Goal: Contribute content: Contribute content

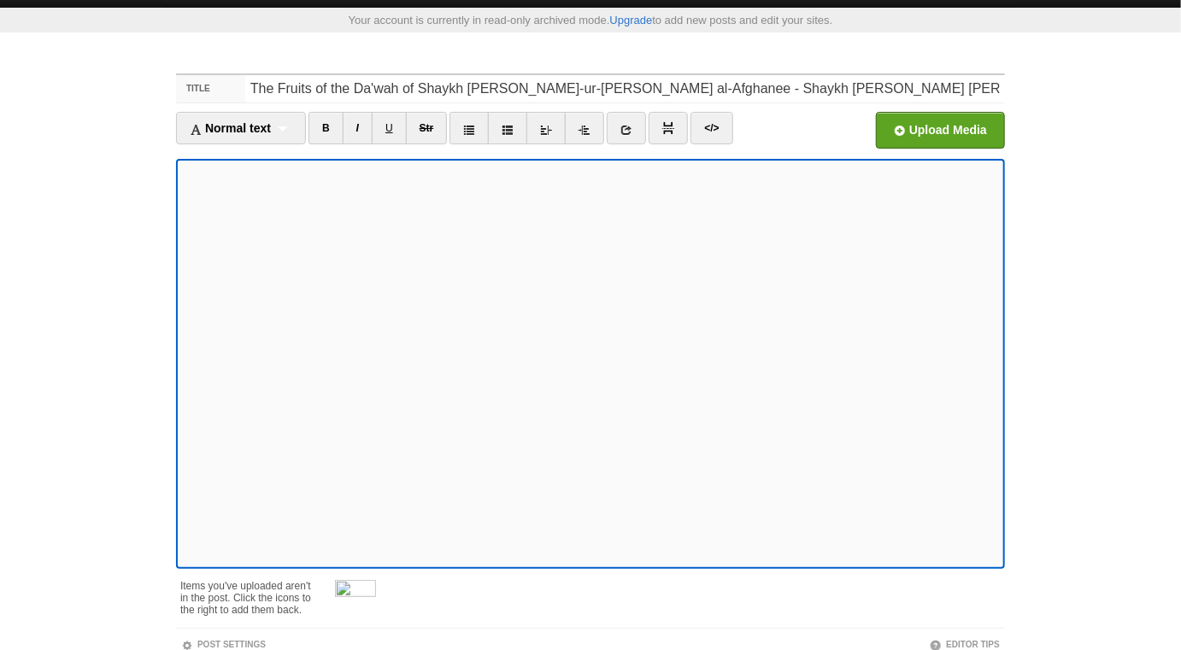
scroll to position [51, 0]
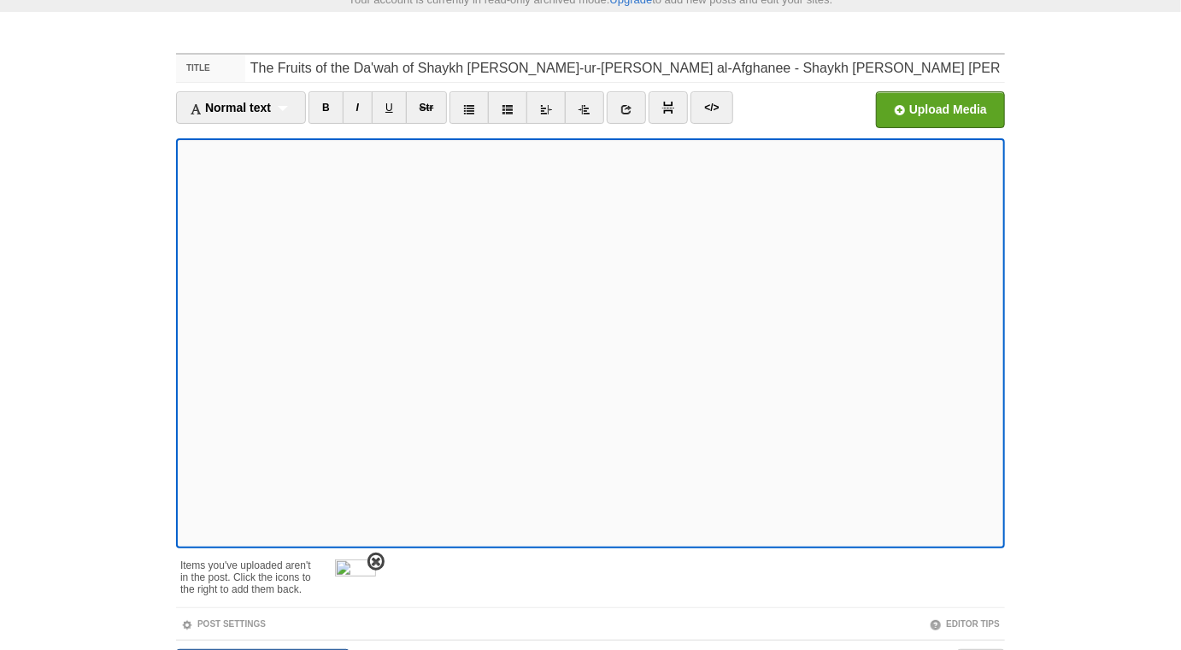
click at [379, 559] on span at bounding box center [376, 562] width 12 height 12
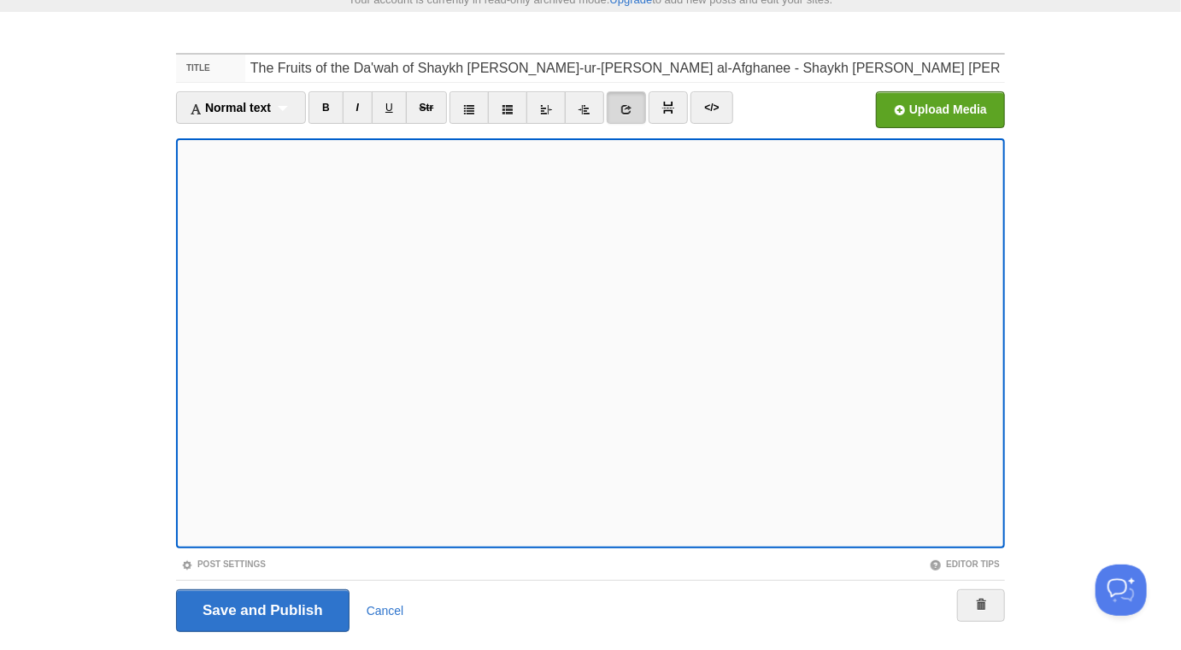
scroll to position [0, 0]
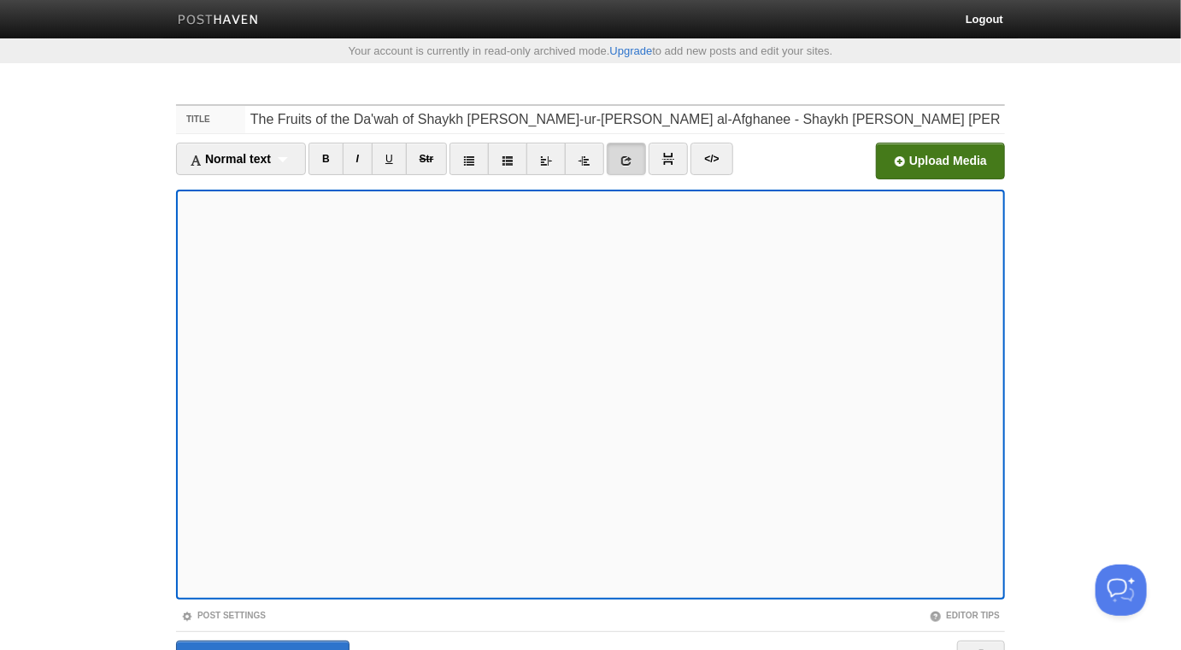
click at [935, 166] on input "file" at bounding box center [425, 165] width 1294 height 87
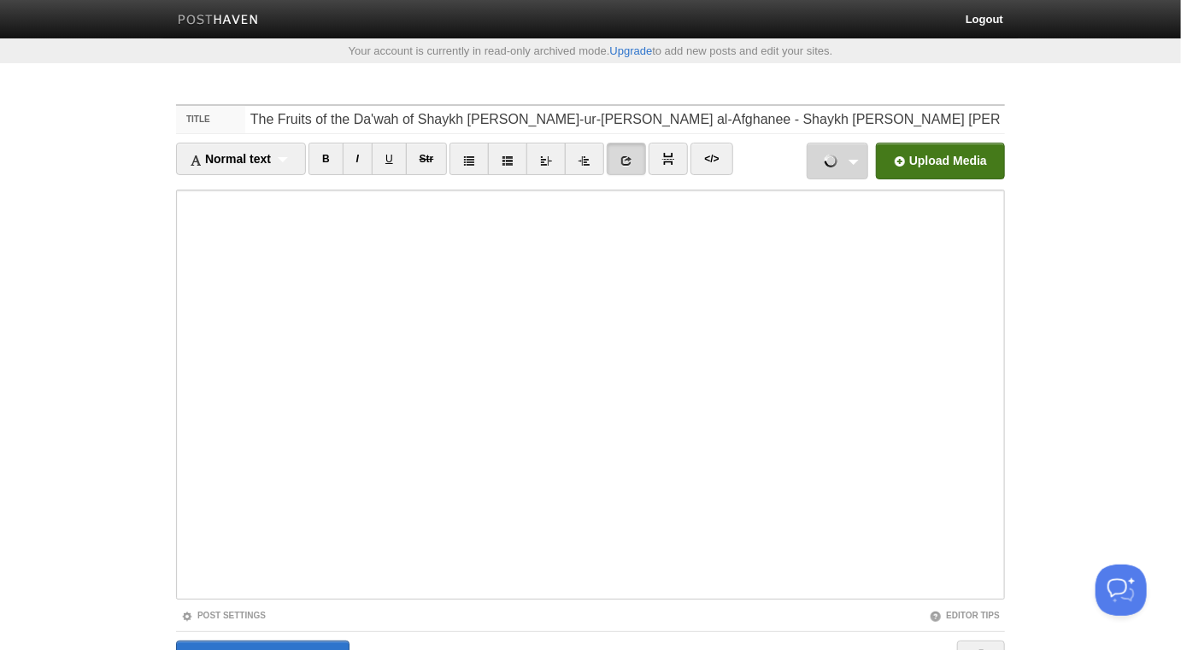
click at [862, 160] on link "Unconfirmed 467536.crdownload 796.51 KB Cancel" at bounding box center [838, 161] width 62 height 37
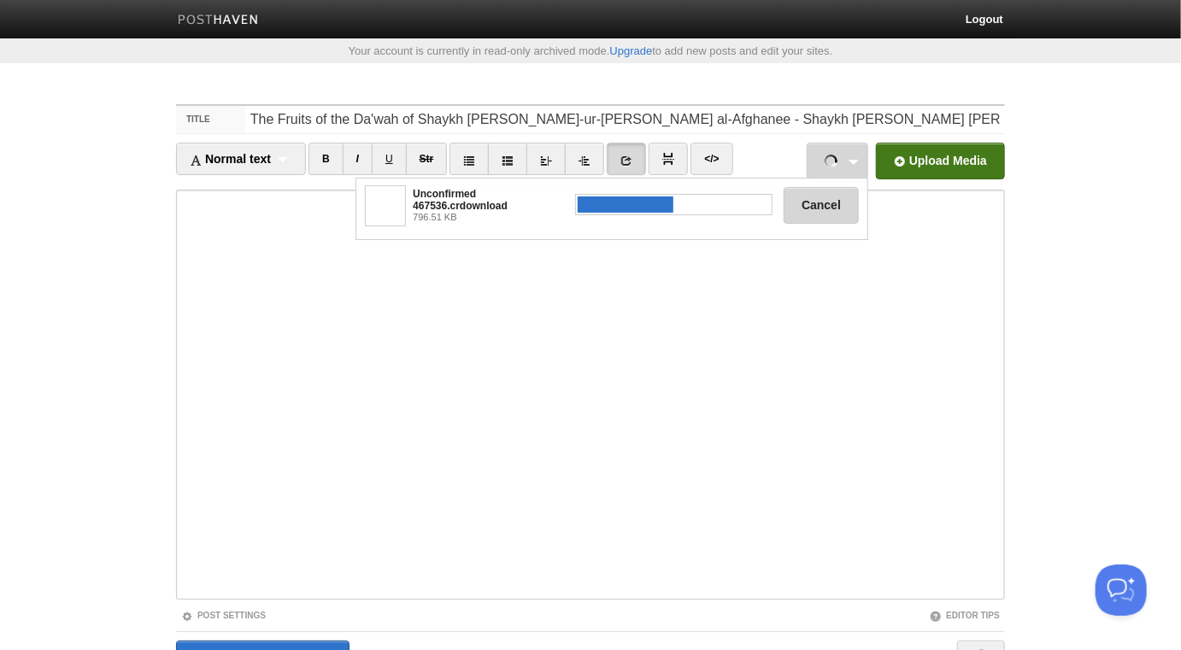
click at [808, 208] on button "Cancel" at bounding box center [821, 205] width 75 height 37
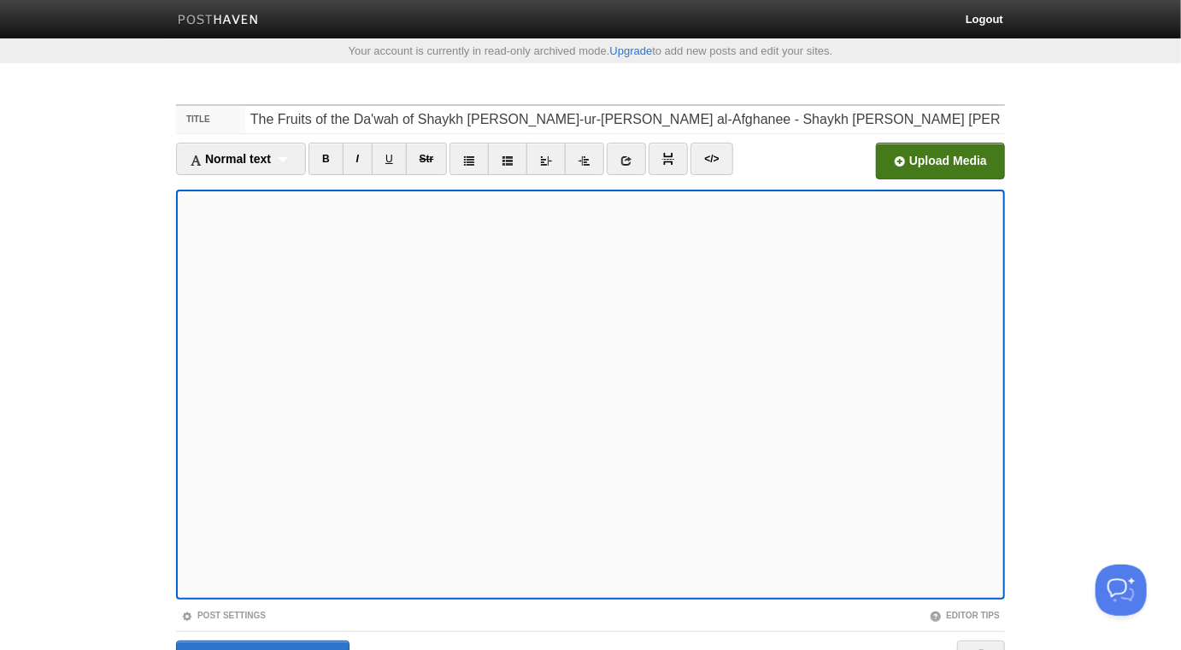
click at [898, 171] on input "file" at bounding box center [425, 165] width 1294 height 87
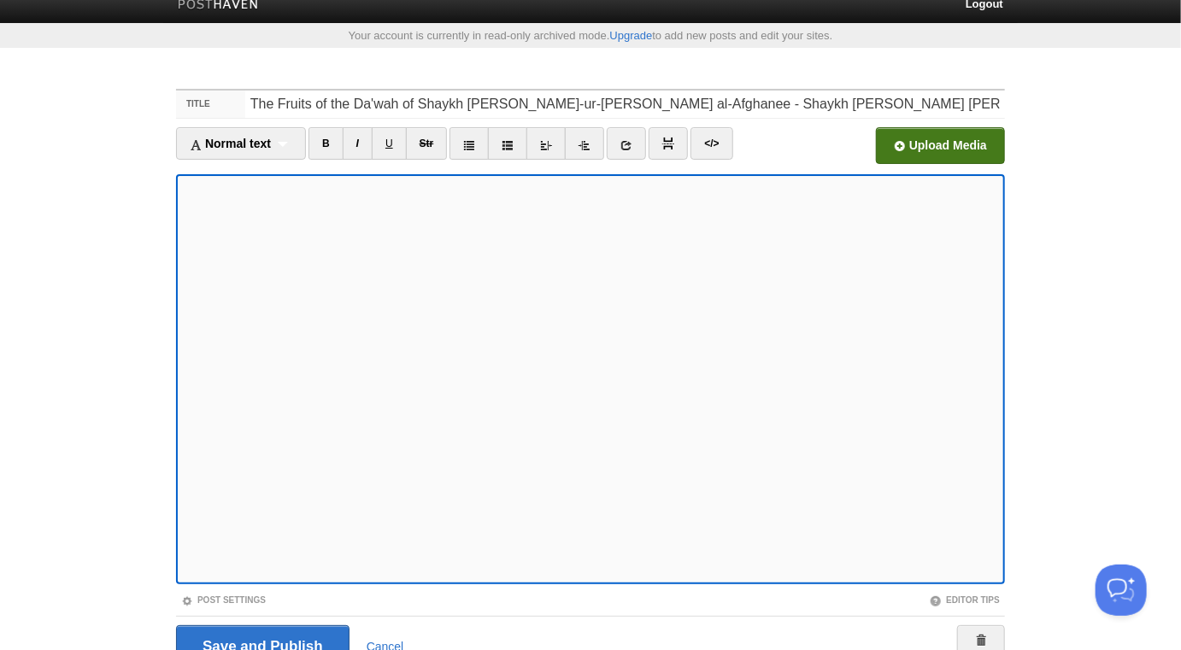
scroll to position [21, 0]
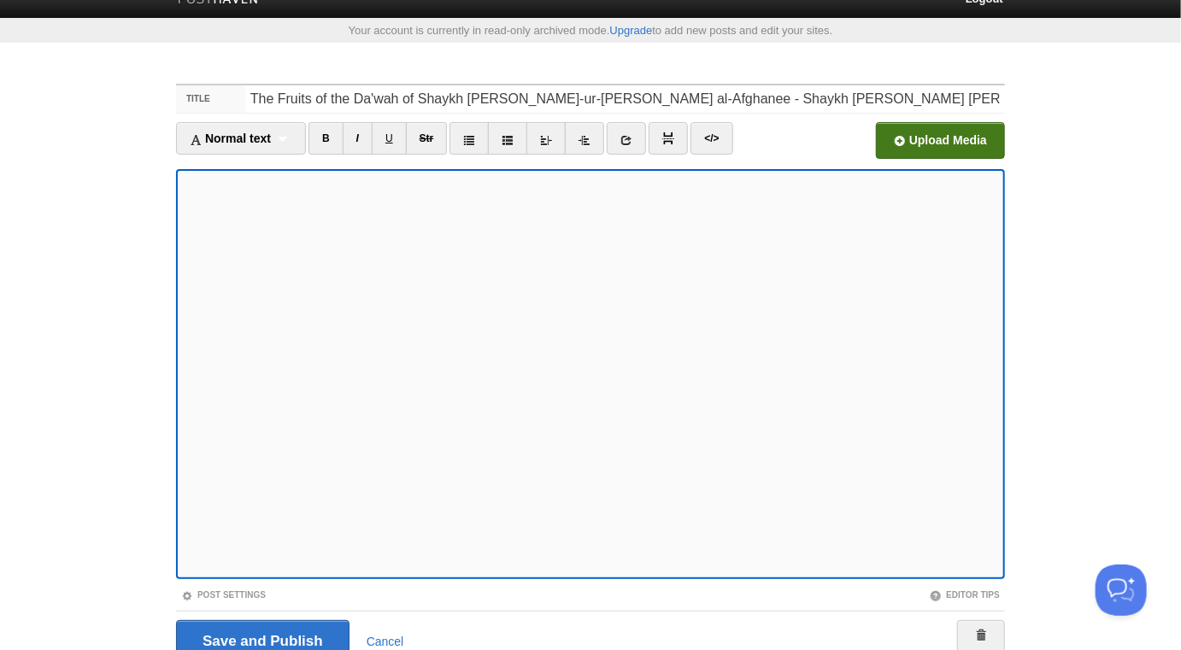
click at [233, 588] on div "Post Settings" at bounding box center [383, 595] width 414 height 15
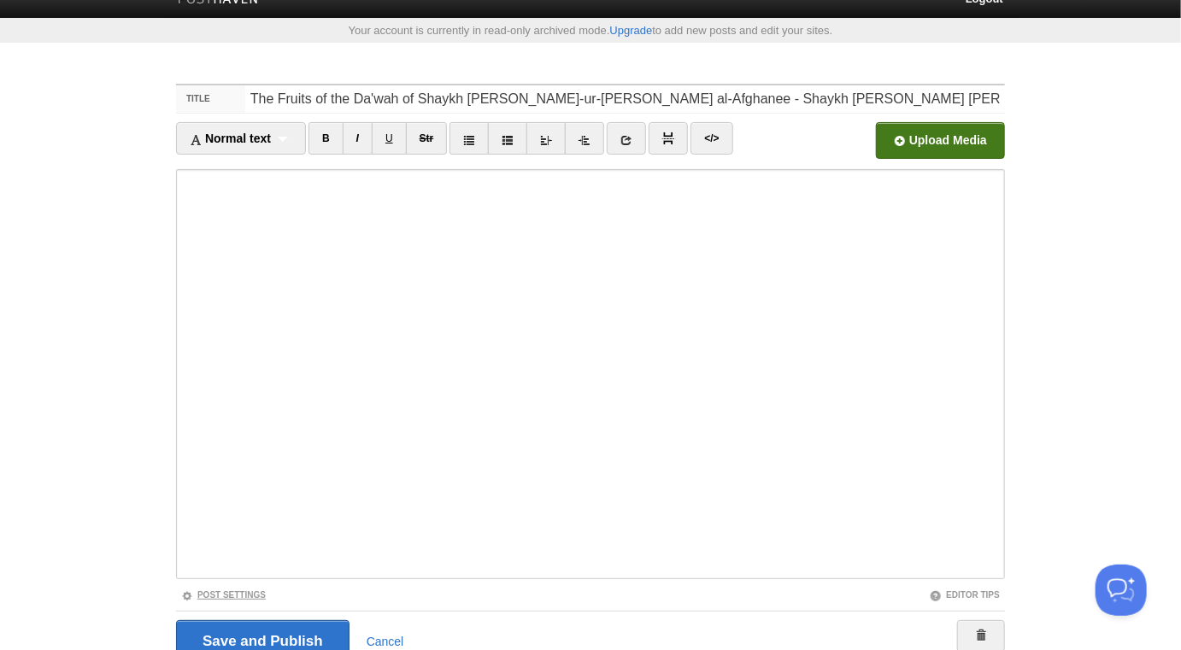
click at [255, 590] on link "Post Settings" at bounding box center [223, 594] width 85 height 9
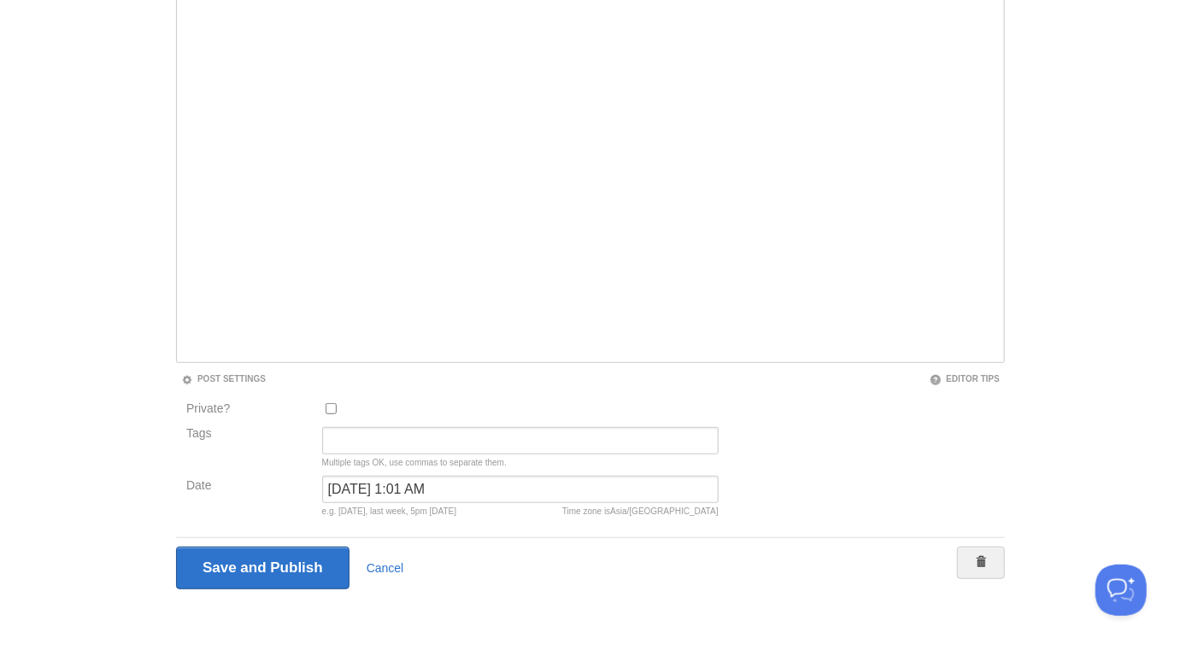
scroll to position [238, 0]
click at [424, 490] on input "March 31, 2023 at 1:01 AM" at bounding box center [520, 487] width 396 height 27
type input "now"
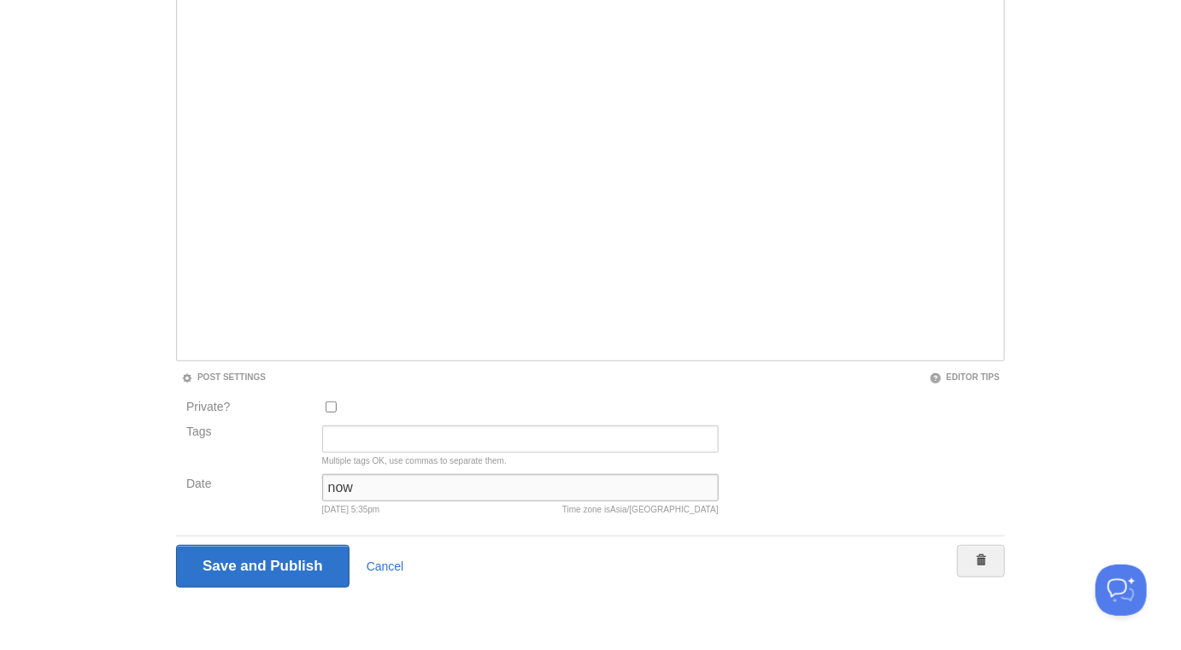
click button "Cancel" at bounding box center [0, 0] width 0 height 0
click at [310, 569] on input "Save and Publish" at bounding box center [262, 566] width 173 height 43
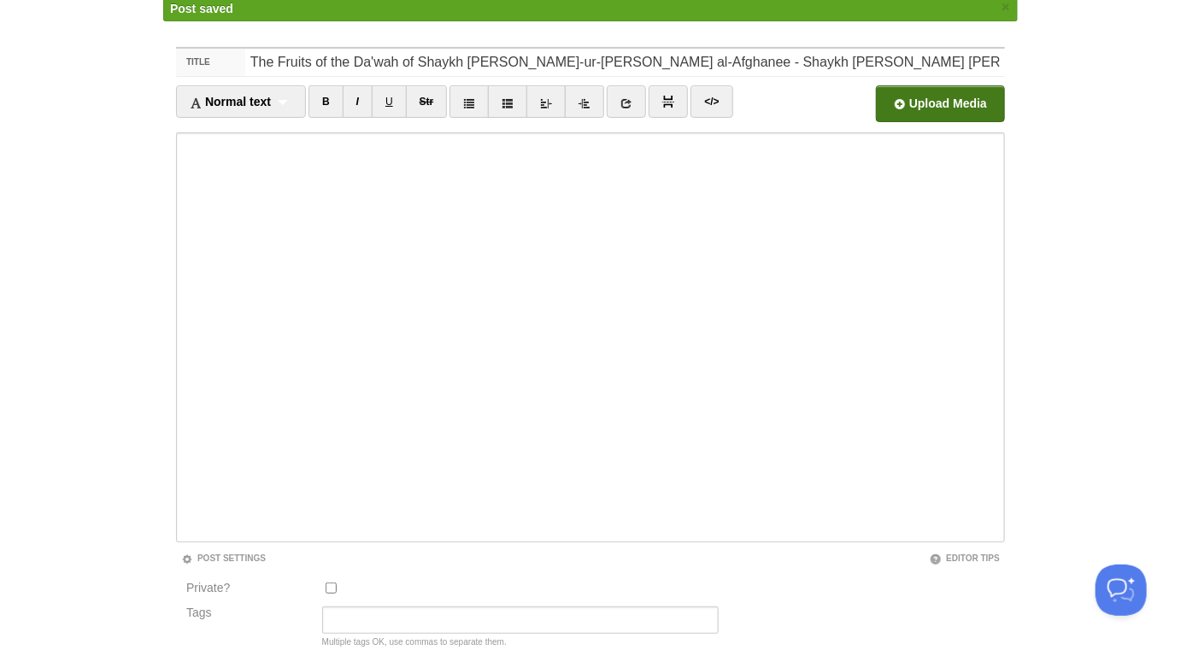
scroll to position [89, 0]
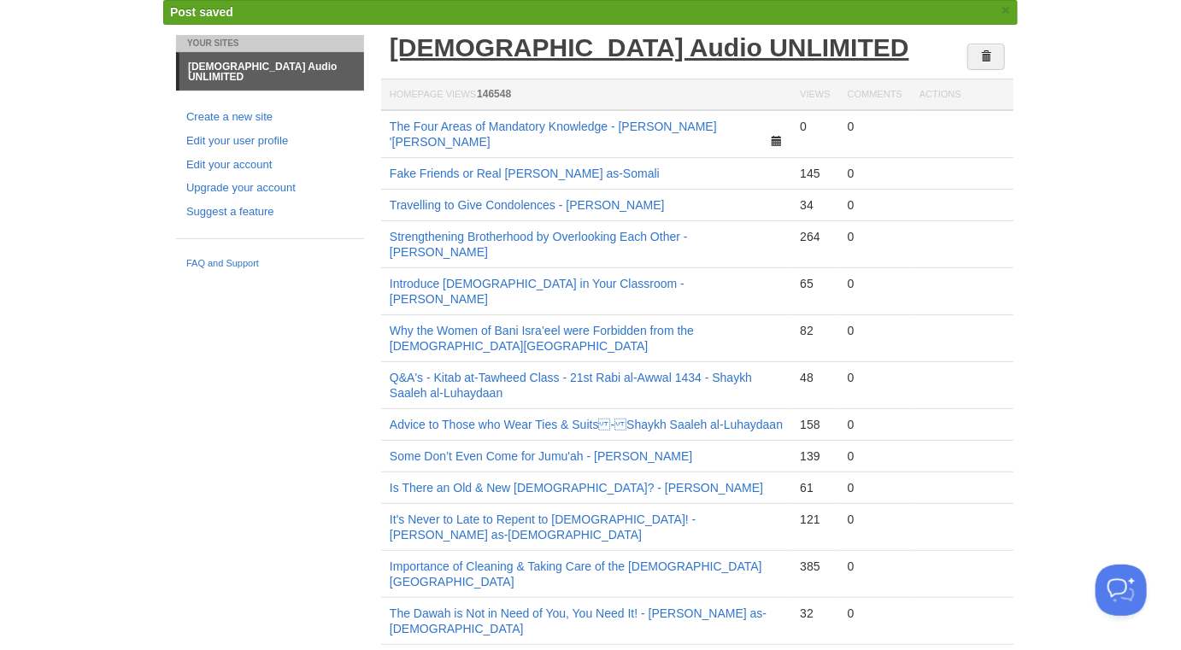
click at [519, 44] on link "[DEMOGRAPHIC_DATA] Audio UNLIMITED" at bounding box center [650, 47] width 520 height 28
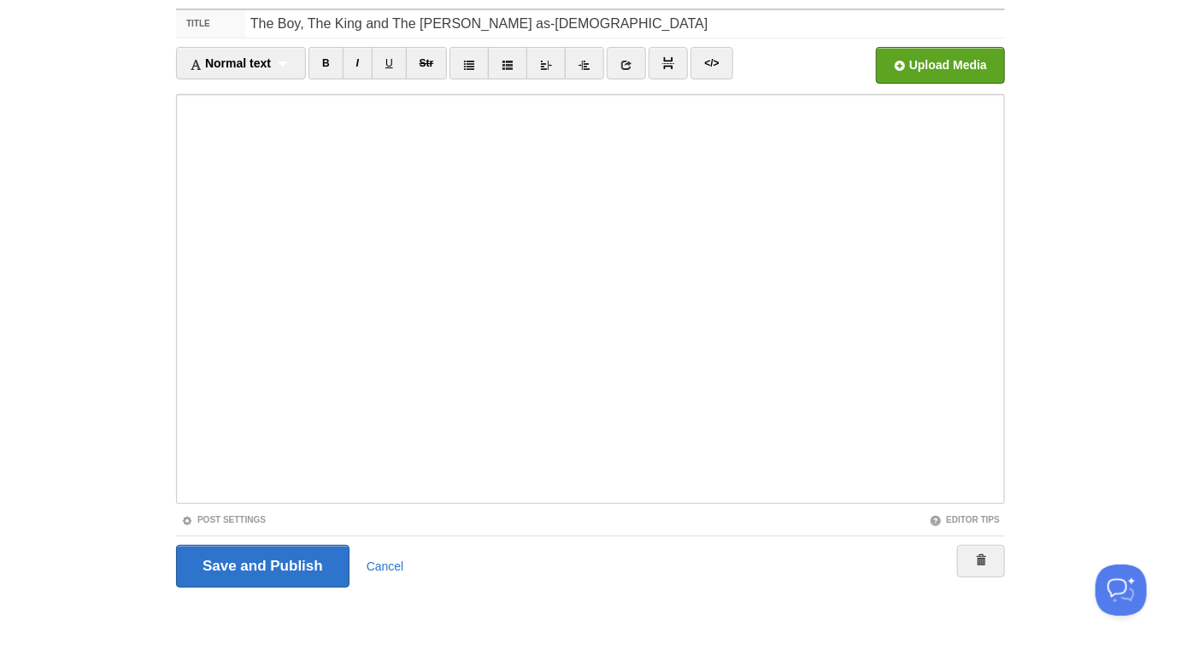
click at [260, 511] on fieldset "Title The Boy, The King and The Sorcerer -Hasan as-Somali Normal text Normal t…" at bounding box center [590, 305] width 829 height 592
click at [259, 519] on link "Post Settings" at bounding box center [223, 519] width 85 height 9
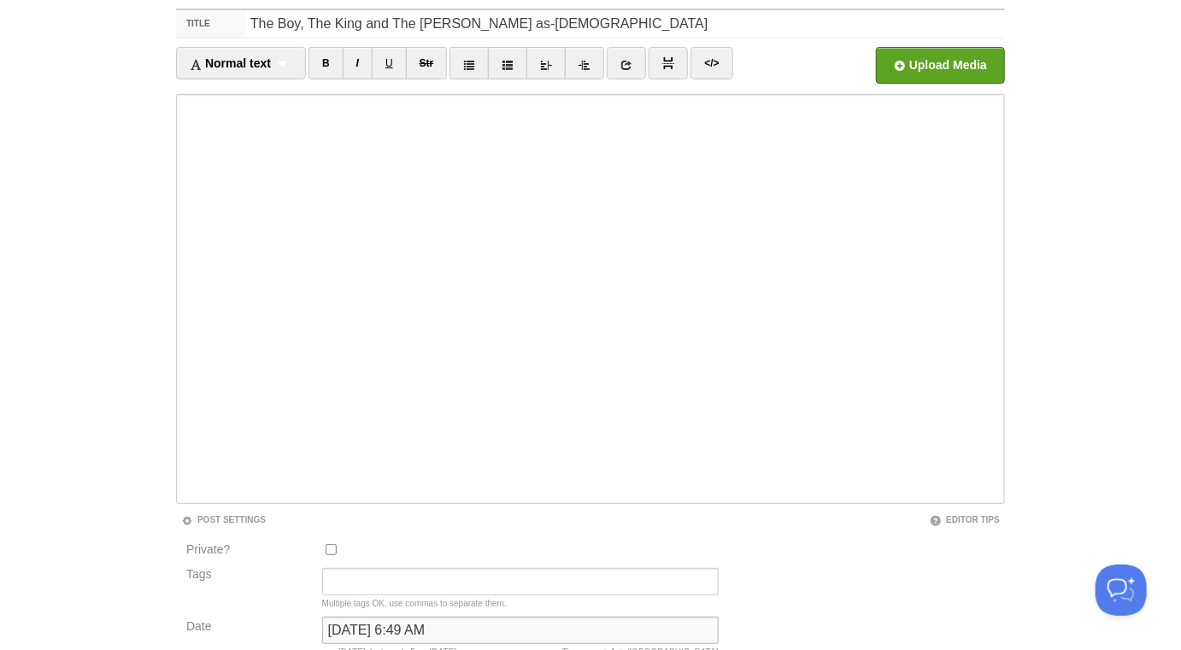
click at [453, 621] on input "April 21, 2025 at 6:49 AM" at bounding box center [520, 630] width 396 height 27
type input "n"
type input "now"
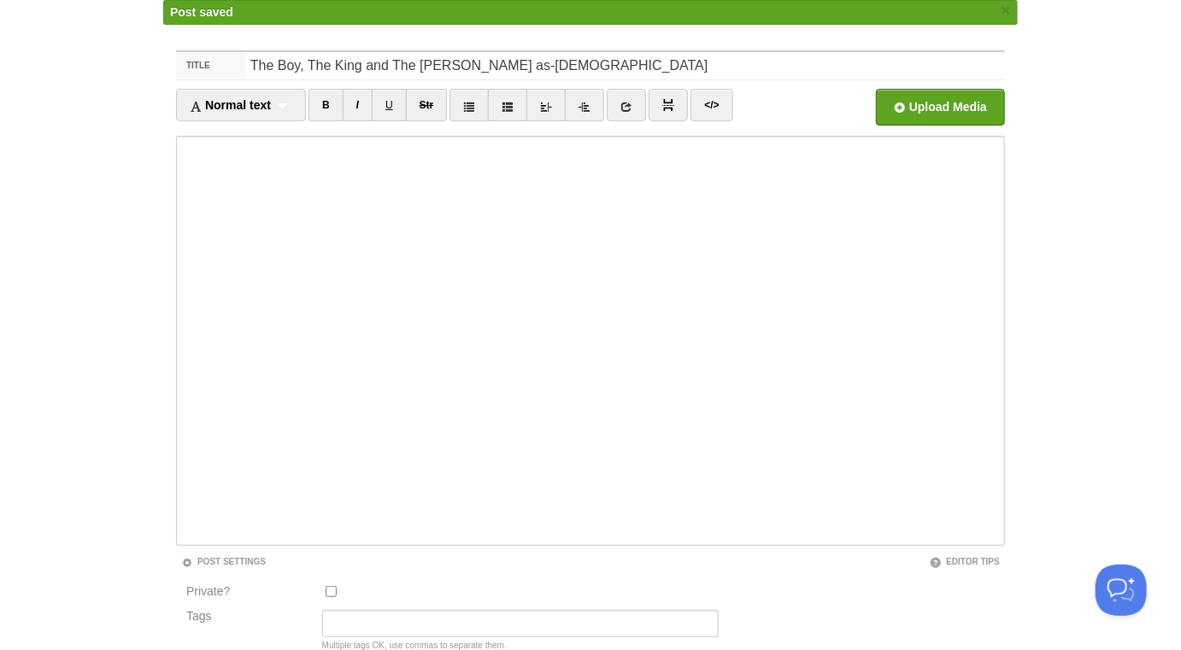
scroll to position [89, 0]
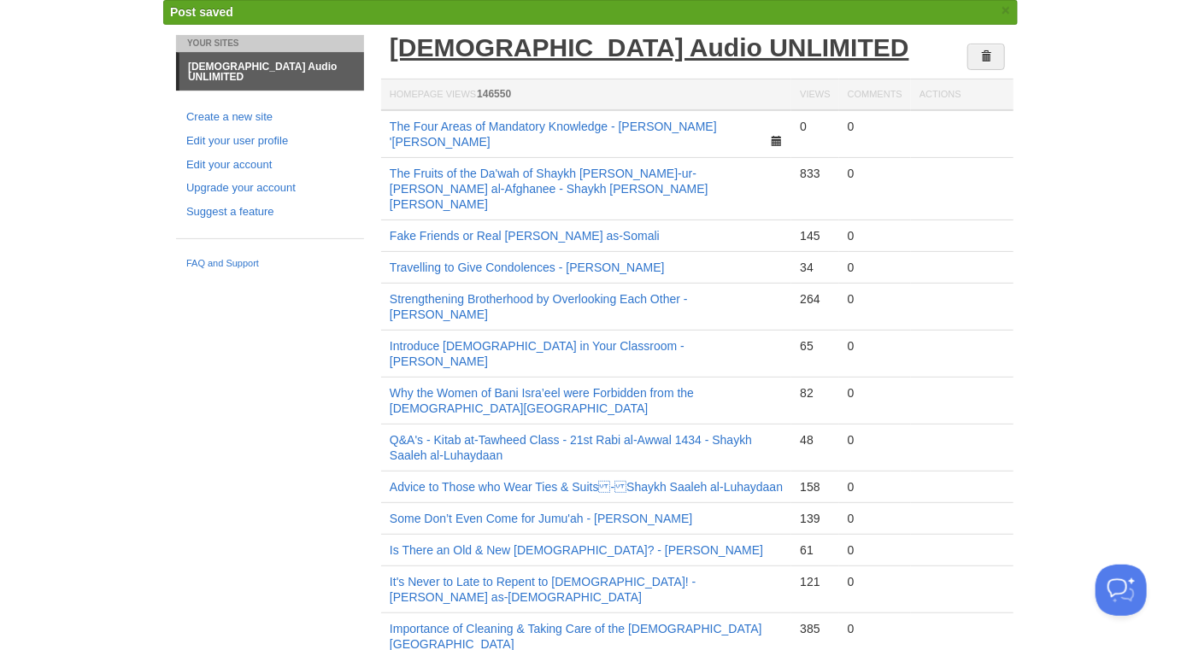
click at [507, 50] on link "[DEMOGRAPHIC_DATA] Audio UNLIMITED" at bounding box center [650, 47] width 520 height 28
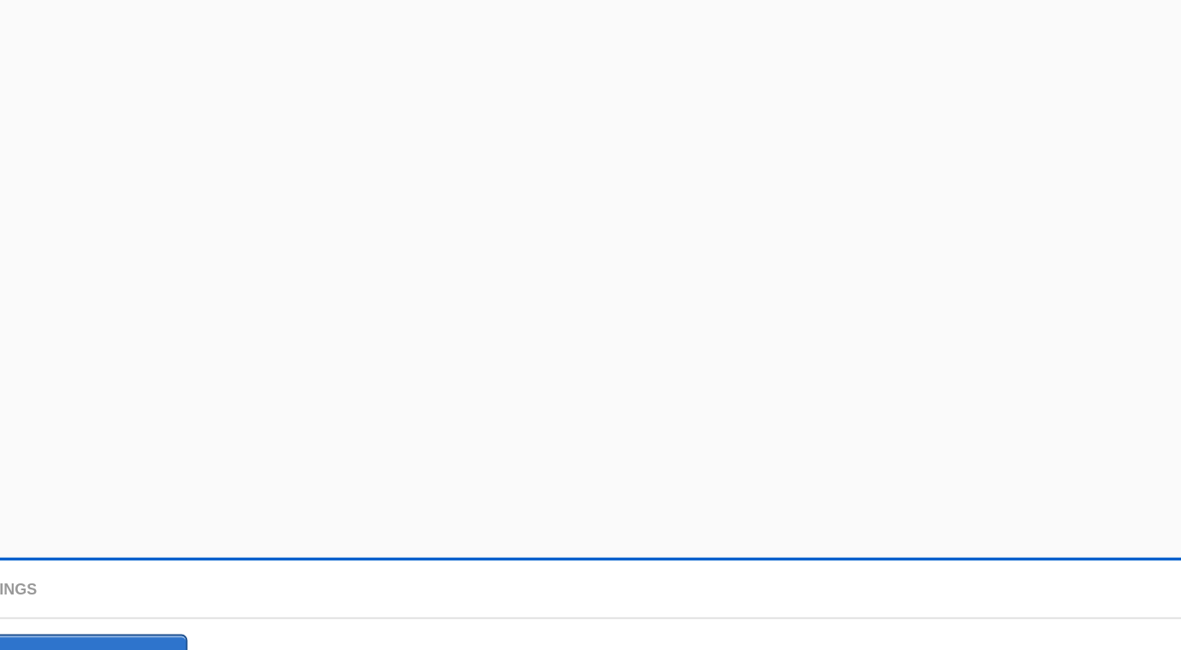
scroll to position [96, 0]
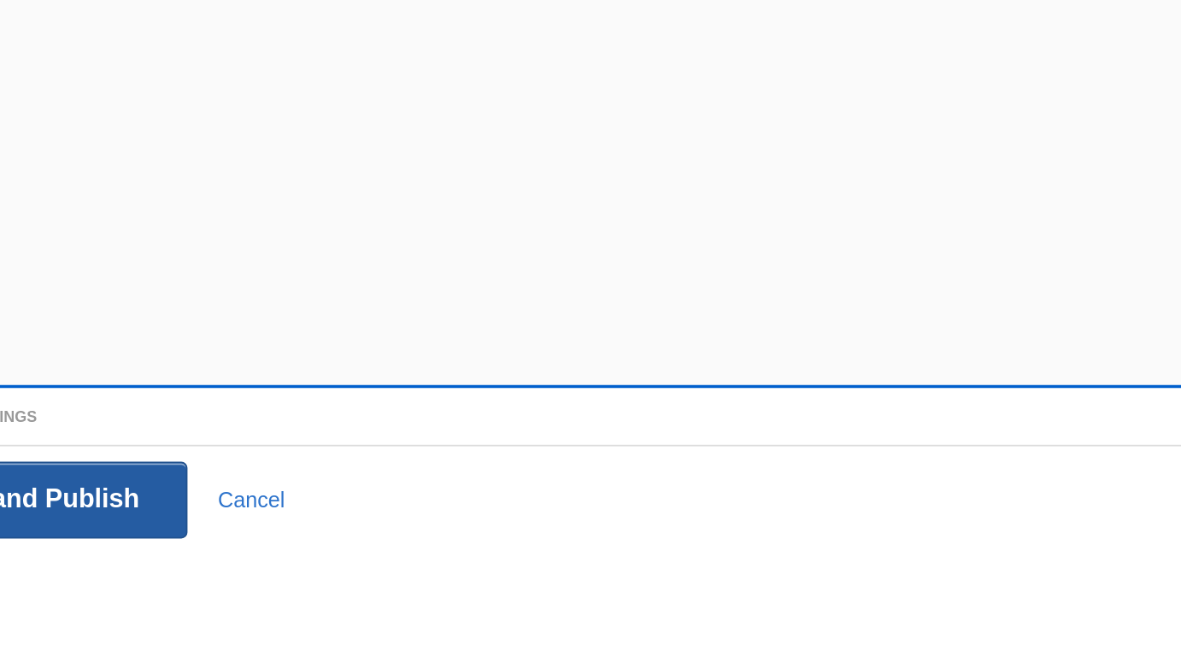
click at [321, 571] on input "Save and Publish" at bounding box center [262, 566] width 173 height 43
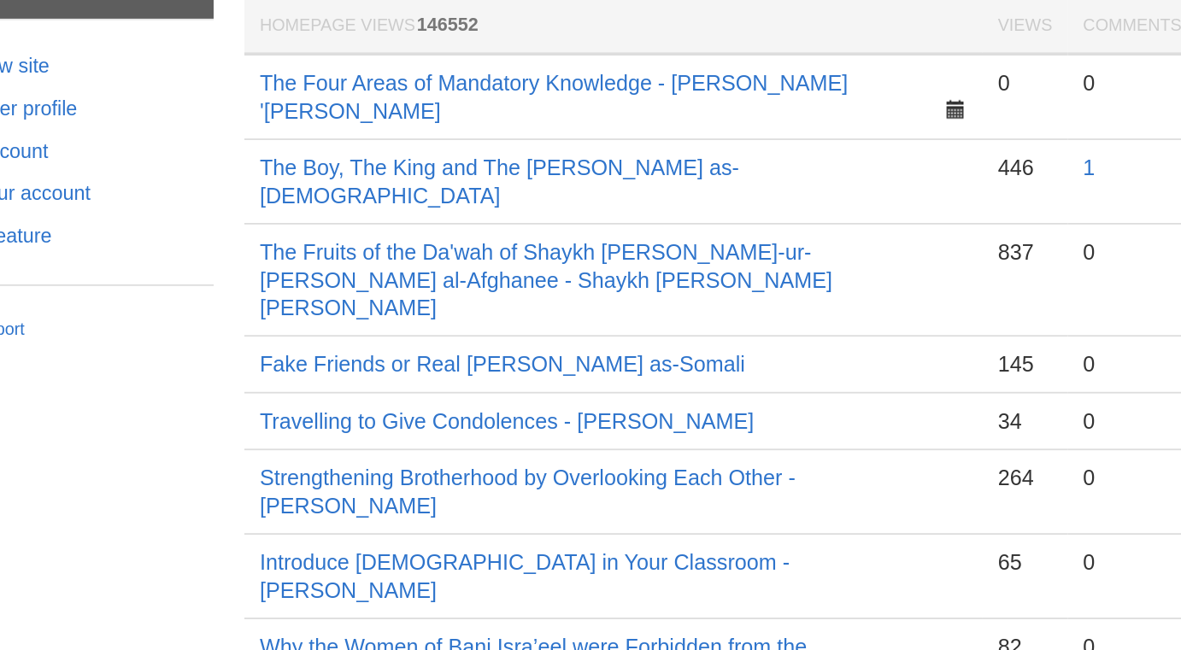
scroll to position [62, 0]
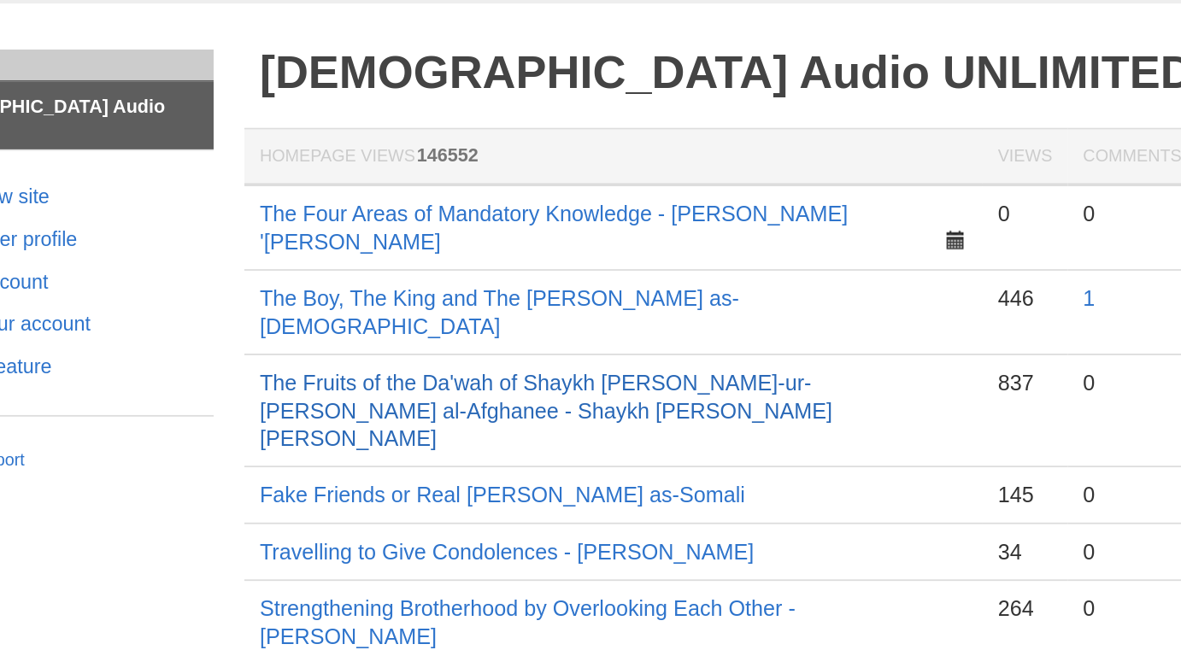
click at [570, 206] on link "The Fruits of the Da'wah of Shaykh [PERSON_NAME]-ur-[PERSON_NAME] al-Afghanee -…" at bounding box center [549, 228] width 319 height 44
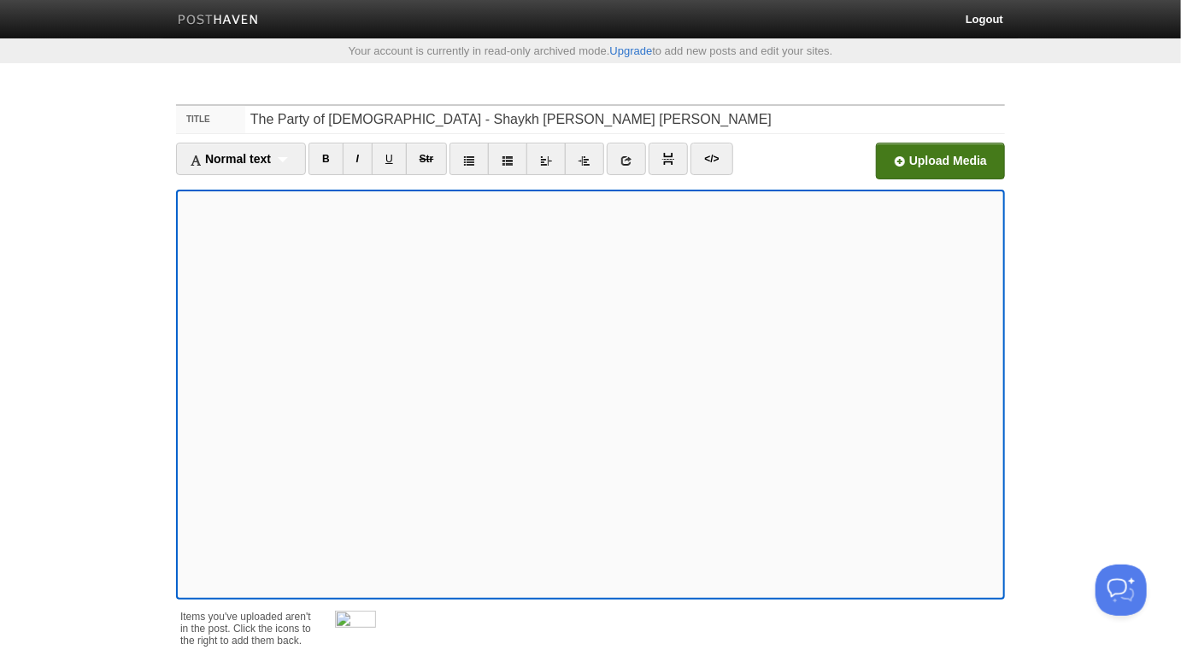
click at [911, 157] on input "file" at bounding box center [425, 165] width 1294 height 87
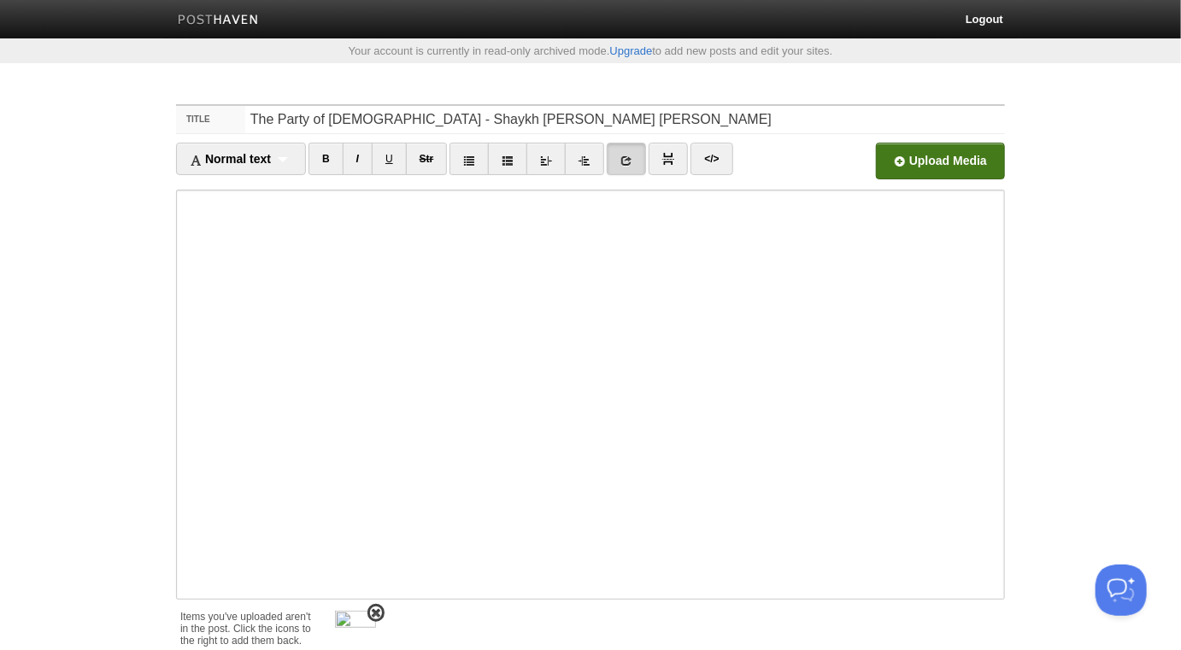
click at [379, 608] on span at bounding box center [376, 614] width 12 height 12
click at [254, 617] on link "Post Settings" at bounding box center [223, 615] width 85 height 9
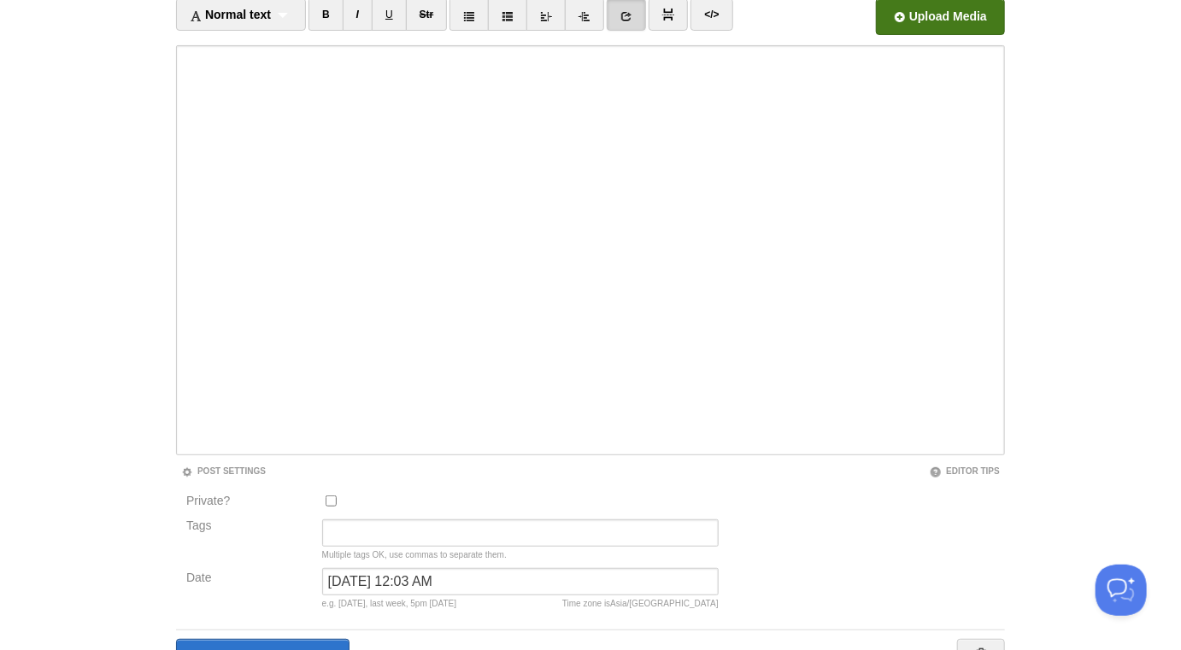
scroll to position [238, 0]
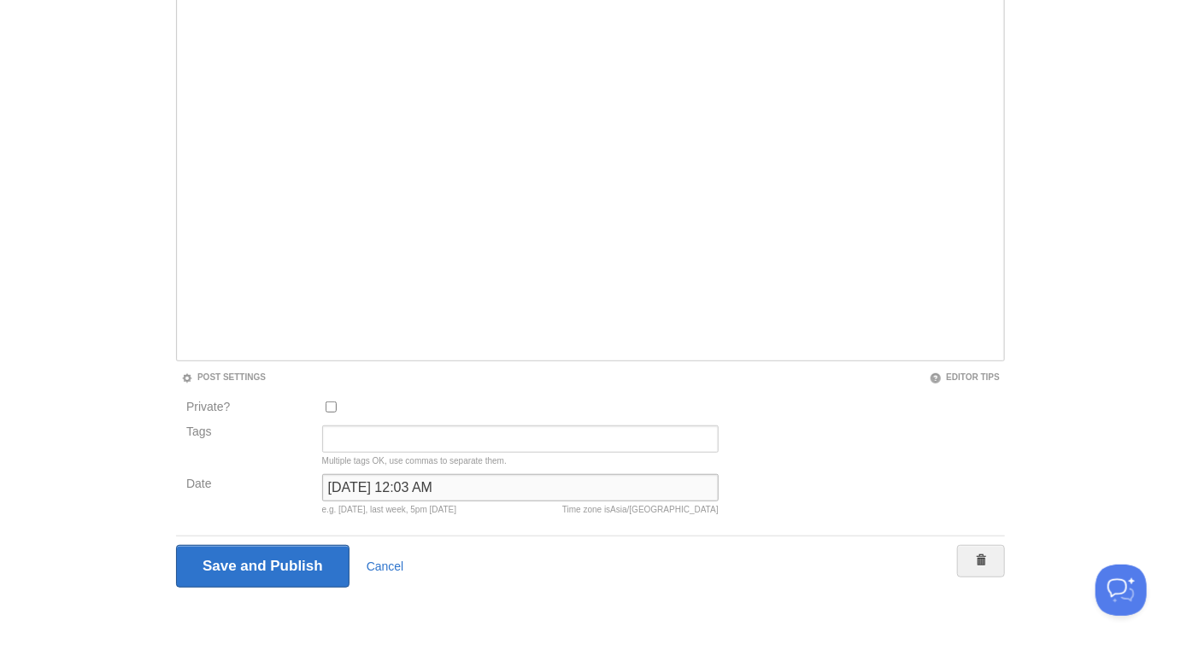
click at [420, 484] on input "March 26, 2023 at 12:03 AM" at bounding box center [520, 487] width 396 height 27
type input "m"
type input "now"
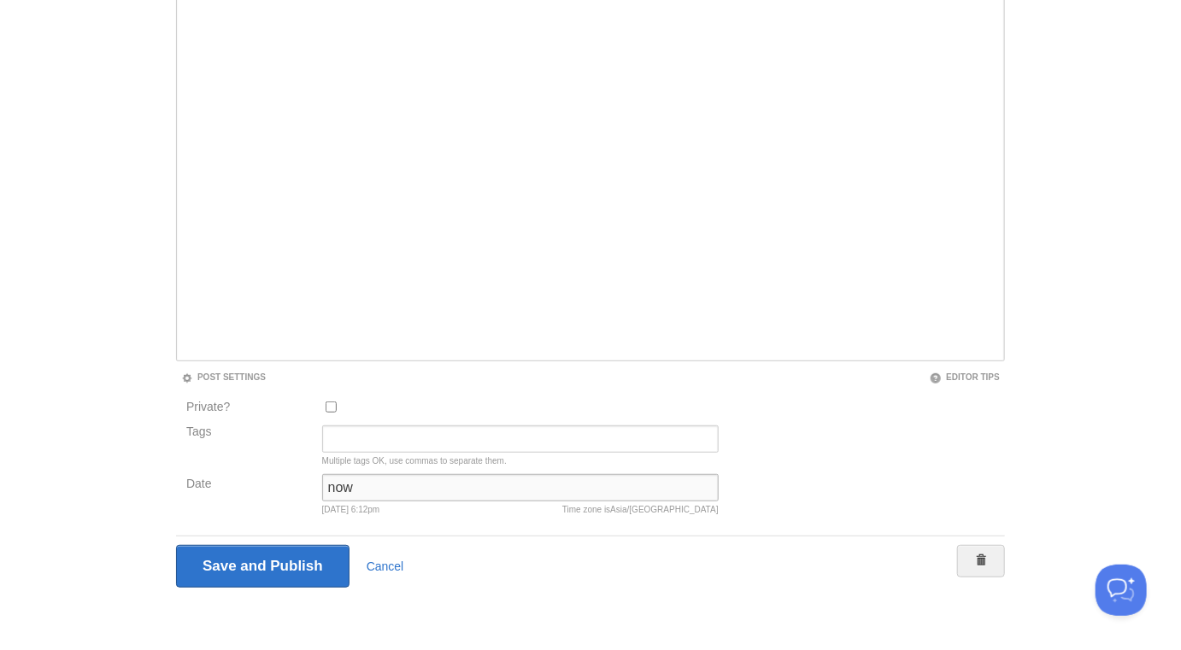
click at [176, 545] on input "Save and Publish" at bounding box center [262, 566] width 173 height 43
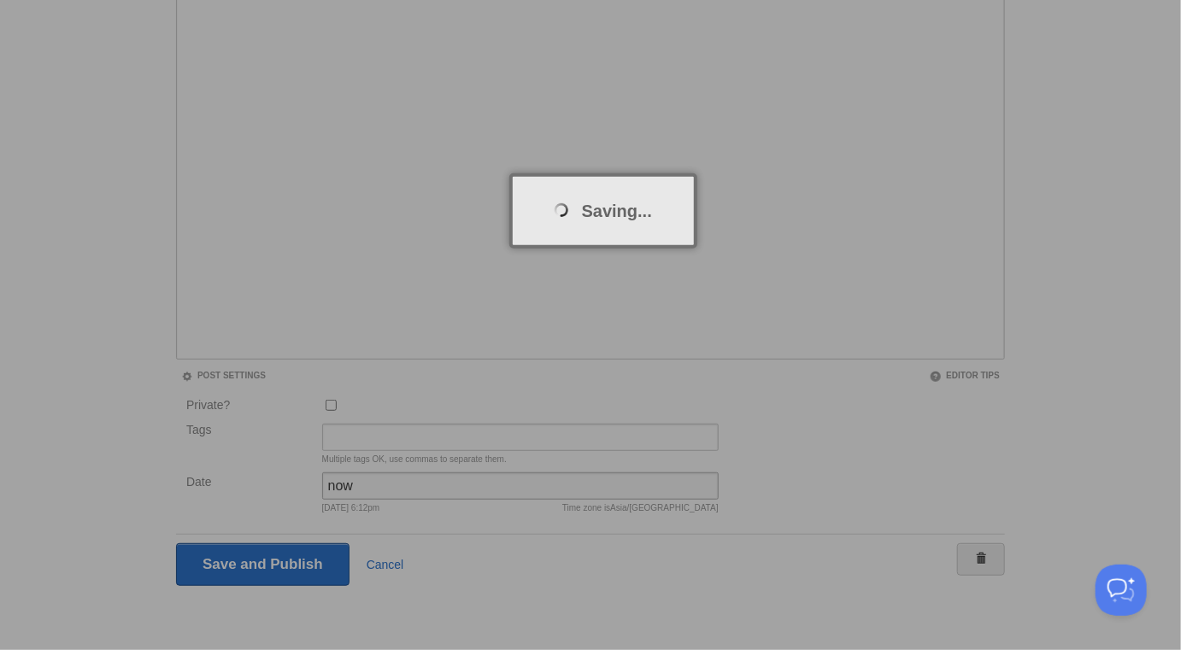
scroll to position [89, 0]
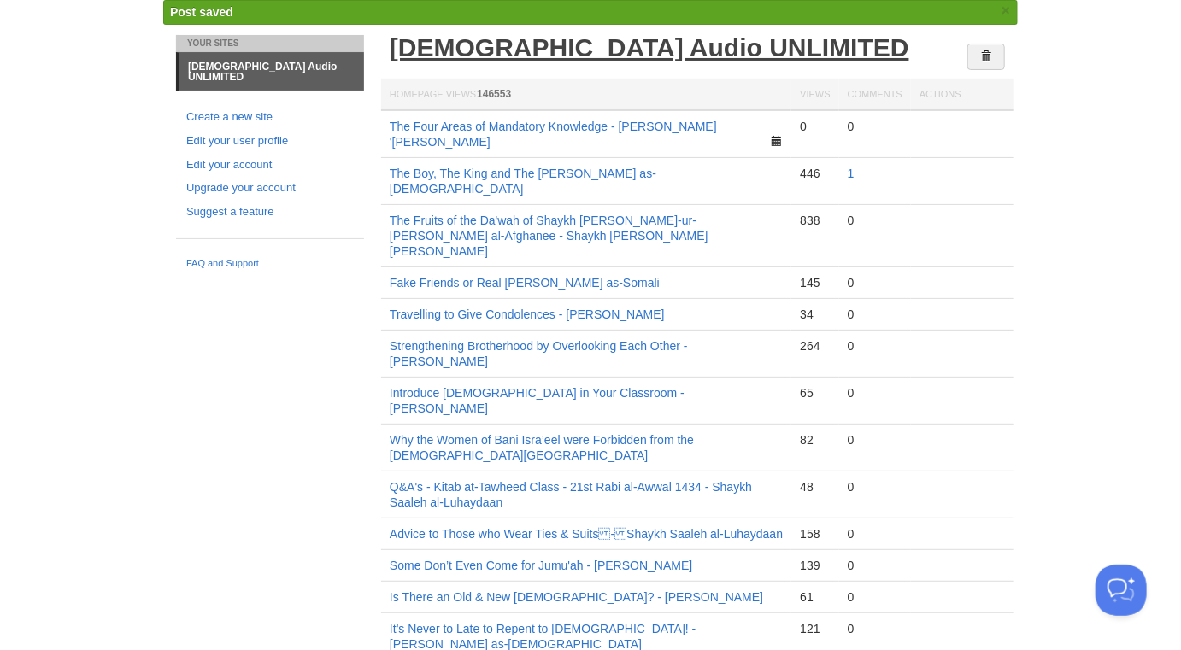
click at [517, 39] on link "[DEMOGRAPHIC_DATA] Audio UNLIMITED" at bounding box center [650, 47] width 520 height 28
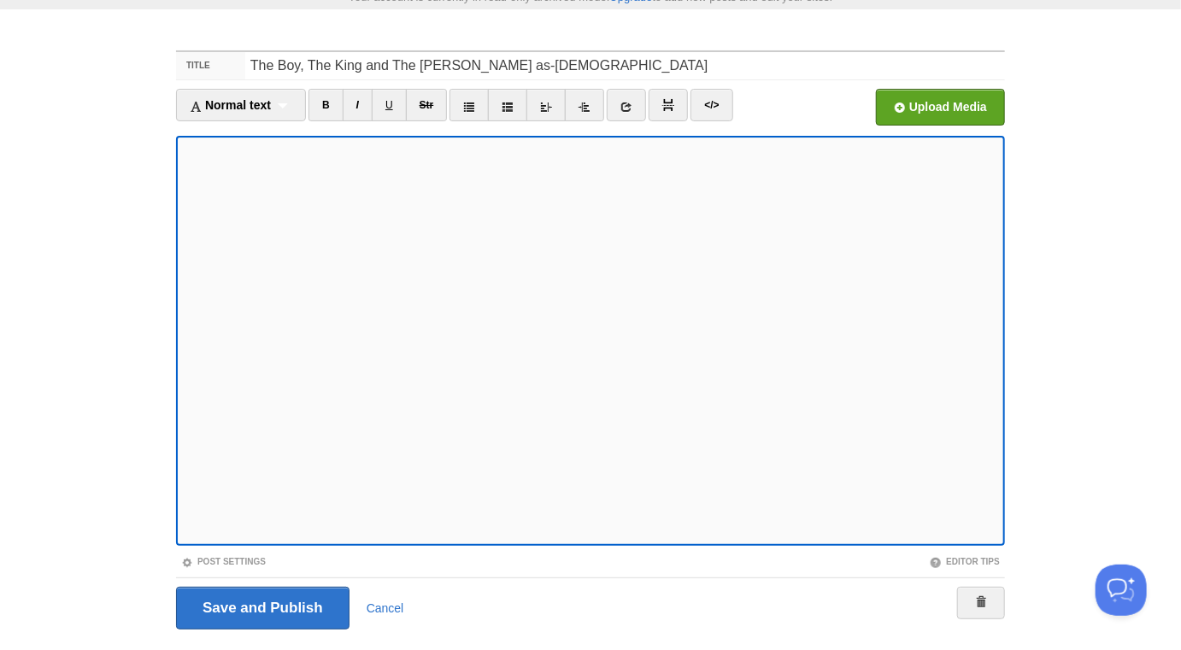
scroll to position [96, 0]
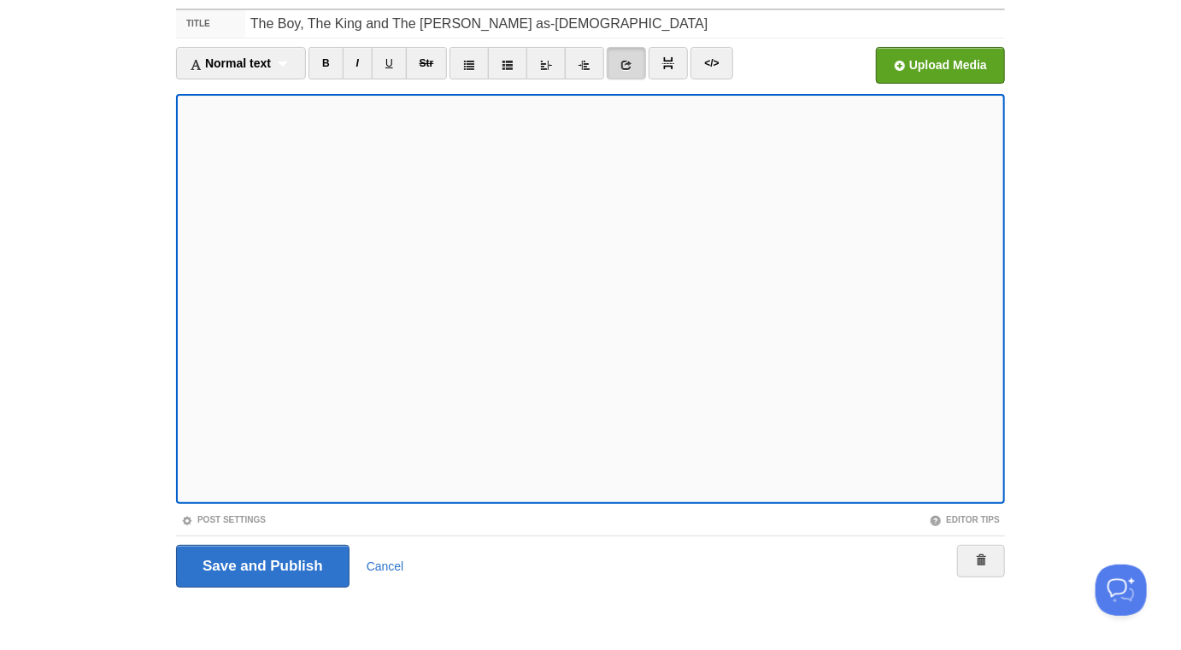
click at [254, 524] on div "Post Settings" at bounding box center [383, 520] width 414 height 15
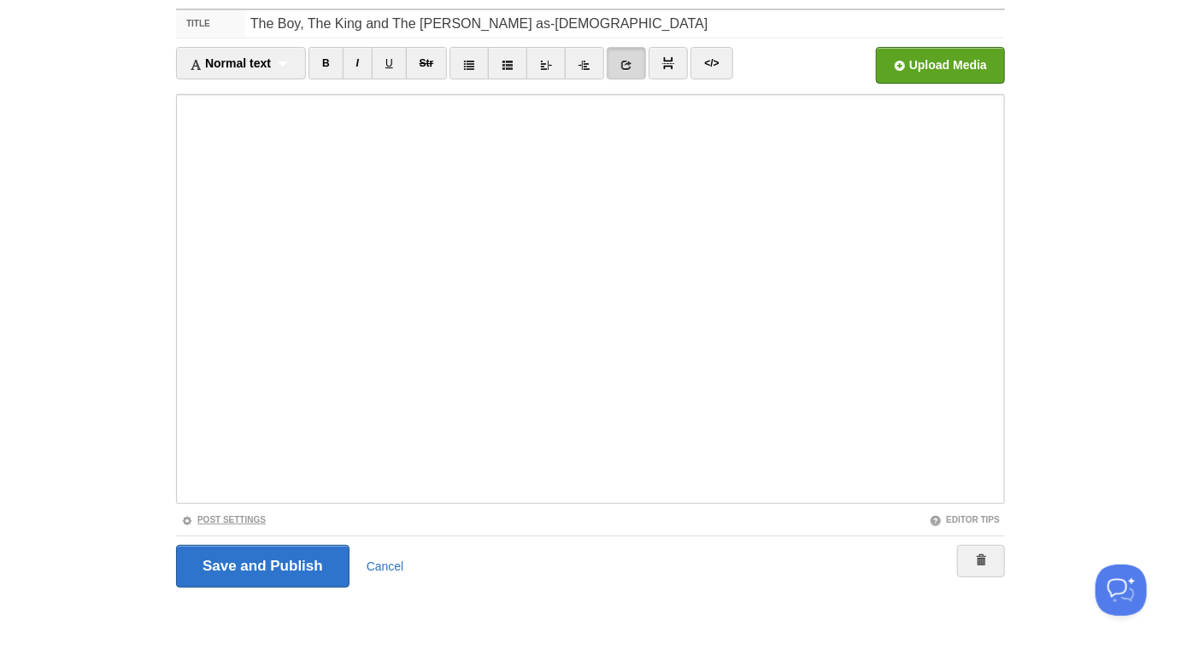
click at [252, 520] on link "Post Settings" at bounding box center [223, 519] width 85 height 9
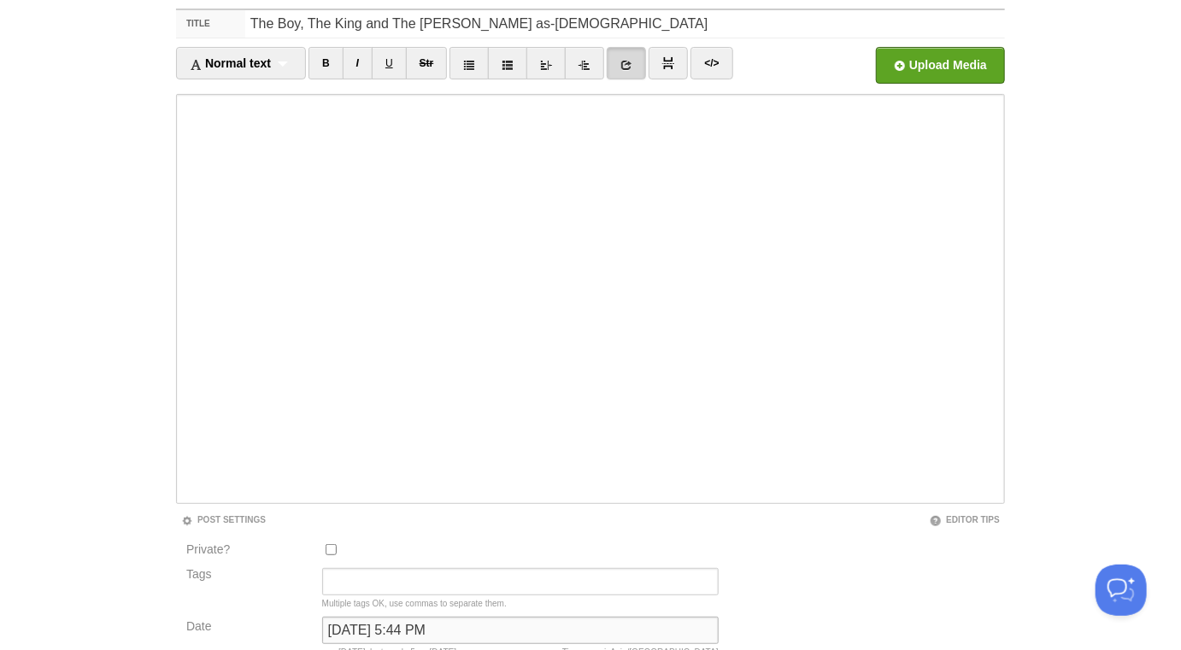
click at [411, 623] on input "September 29, 2025 at 5:44 PM" at bounding box center [520, 630] width 396 height 27
type input "m"
type input "now"
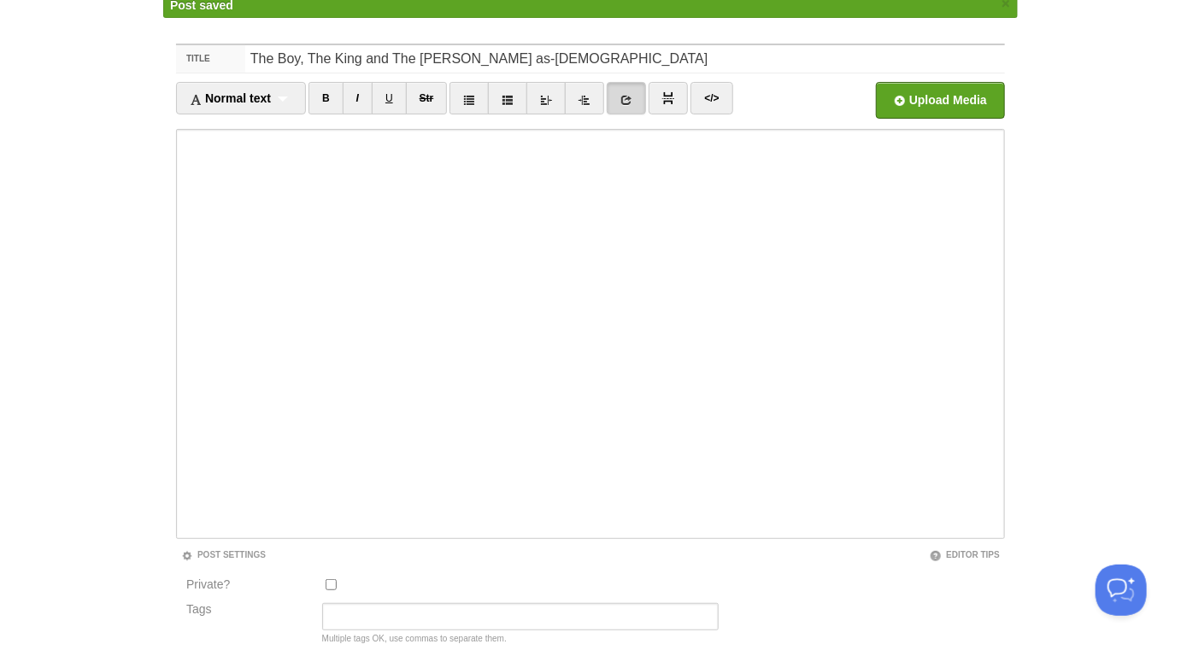
scroll to position [89, 0]
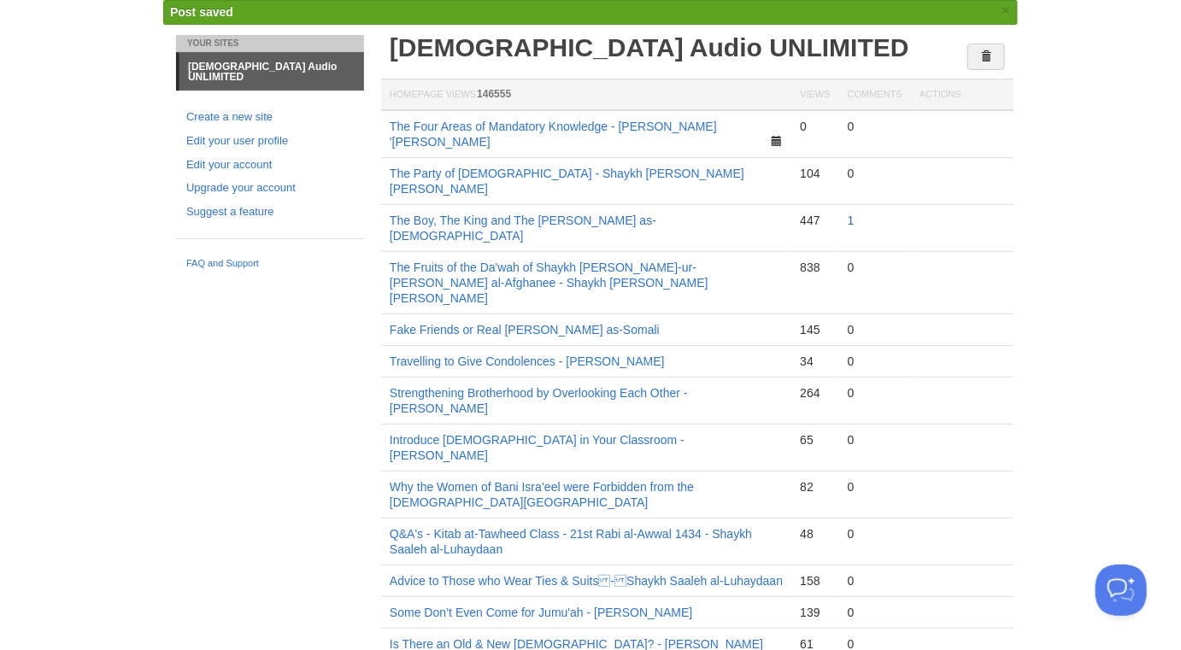
click at [851, 214] on link "1" at bounding box center [851, 221] width 7 height 14
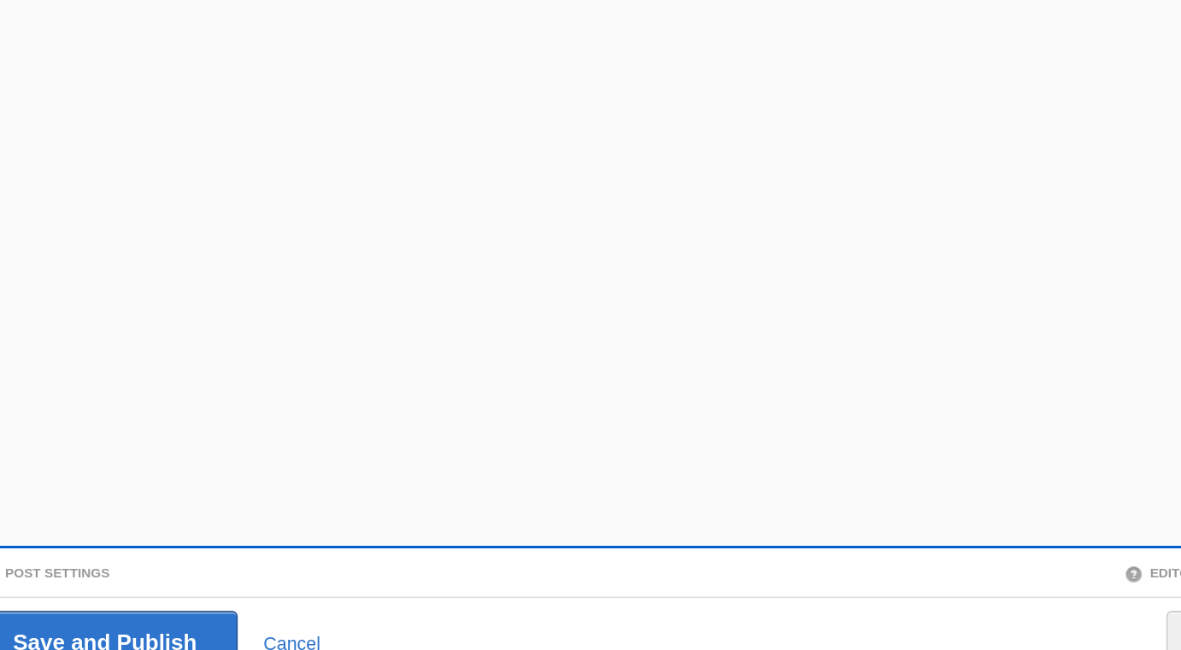
scroll to position [96, 0]
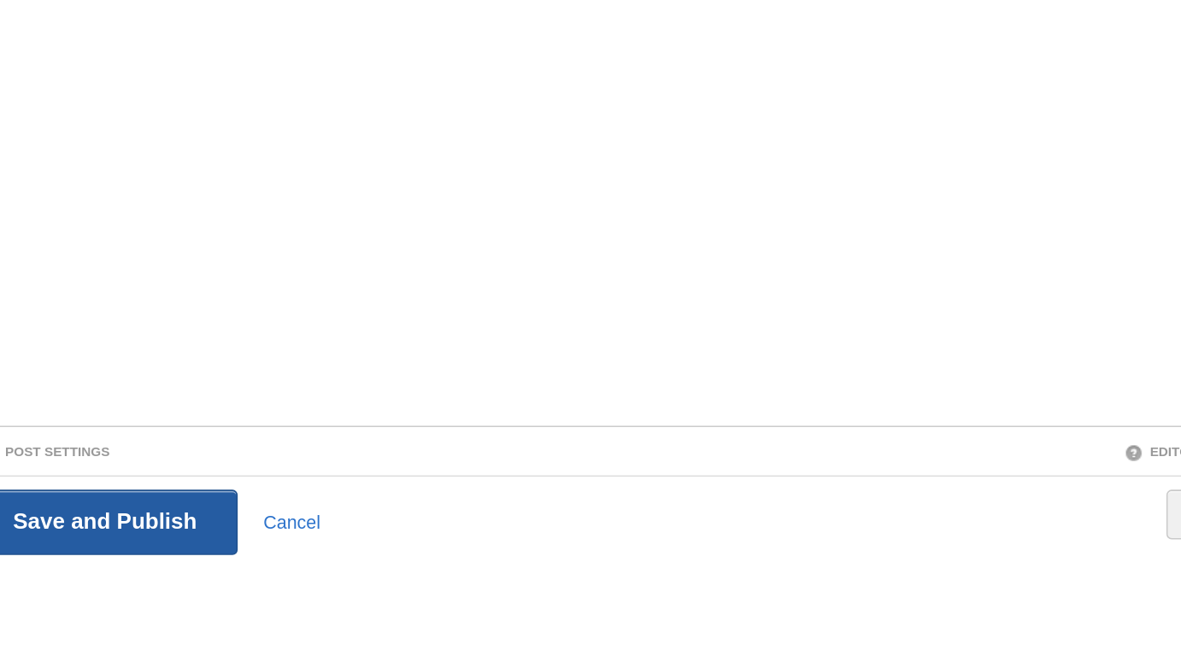
click at [320, 554] on input "Save and Publish" at bounding box center [262, 566] width 173 height 43
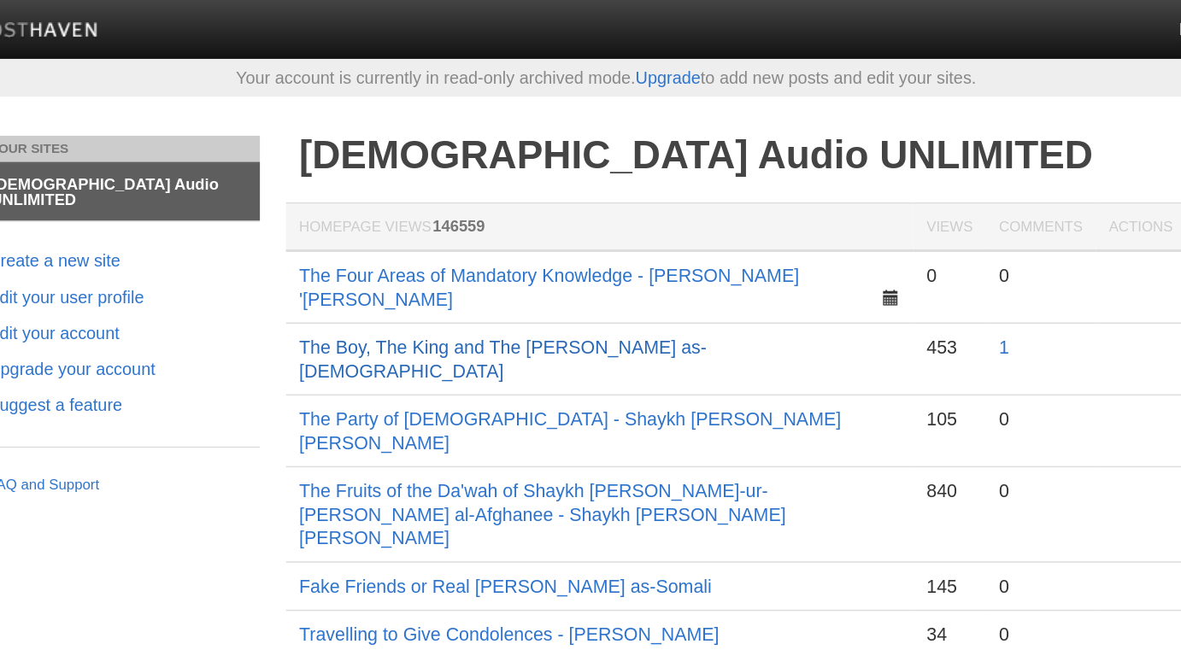
click at [603, 220] on link "The Boy, The King and The [PERSON_NAME] as-[DEMOGRAPHIC_DATA]" at bounding box center [523, 234] width 267 height 29
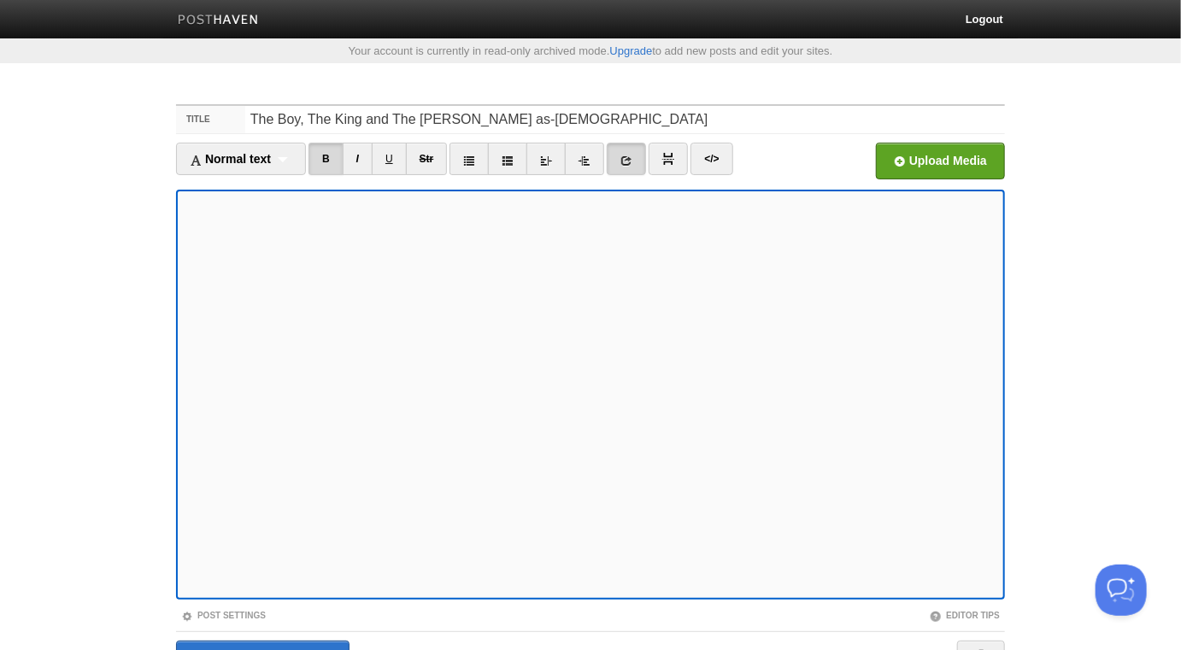
click at [632, 156] on icon at bounding box center [626, 161] width 12 height 12
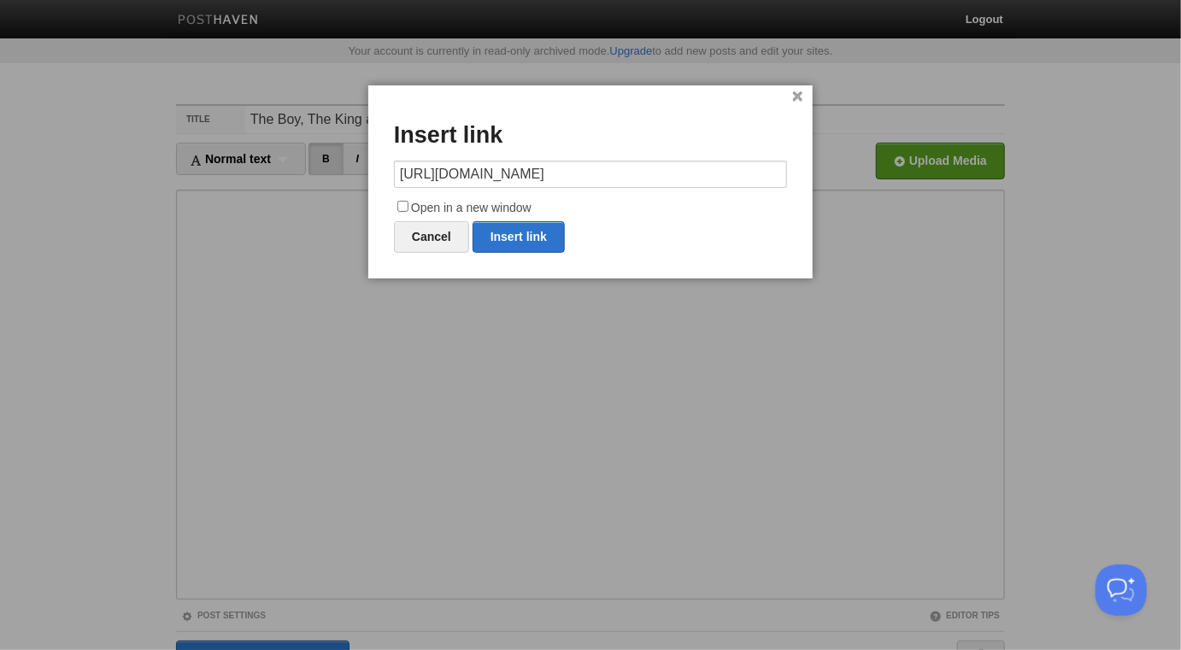
type input "[URL][DOMAIN_NAME]"
click at [523, 212] on label "Open in a new window" at bounding box center [590, 208] width 393 height 21
click at [408, 212] on input "Open in a new window" at bounding box center [402, 206] width 11 height 11
checkbox input "true"
click at [527, 232] on link "Insert link" at bounding box center [519, 237] width 92 height 32
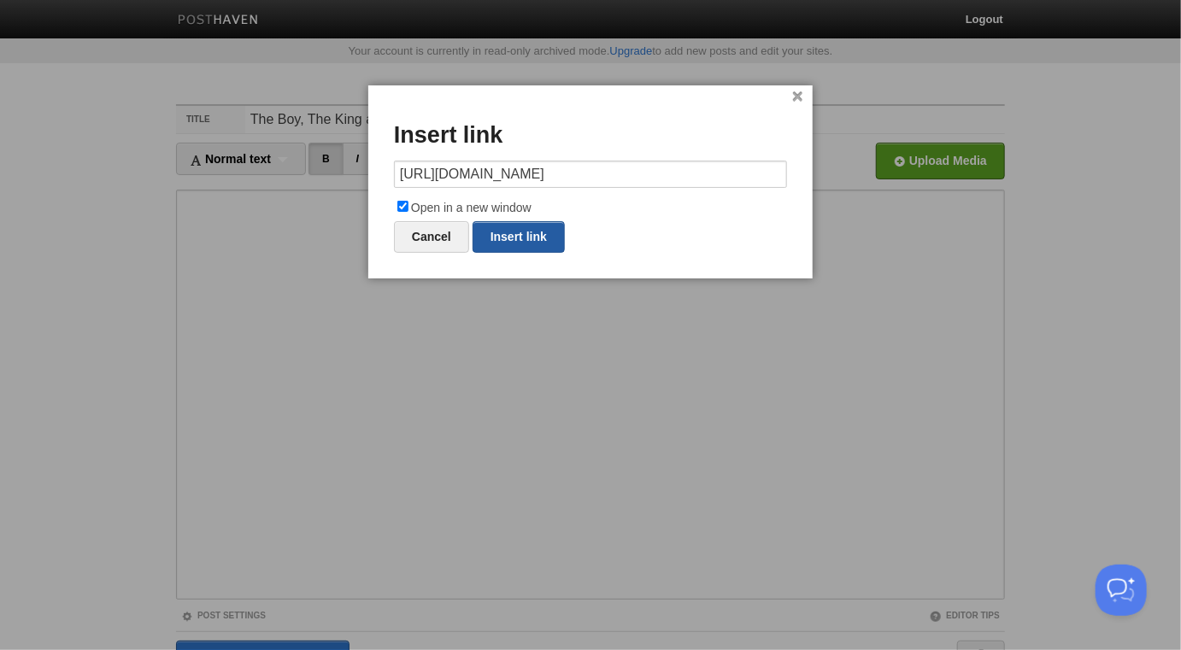
type input "https://"
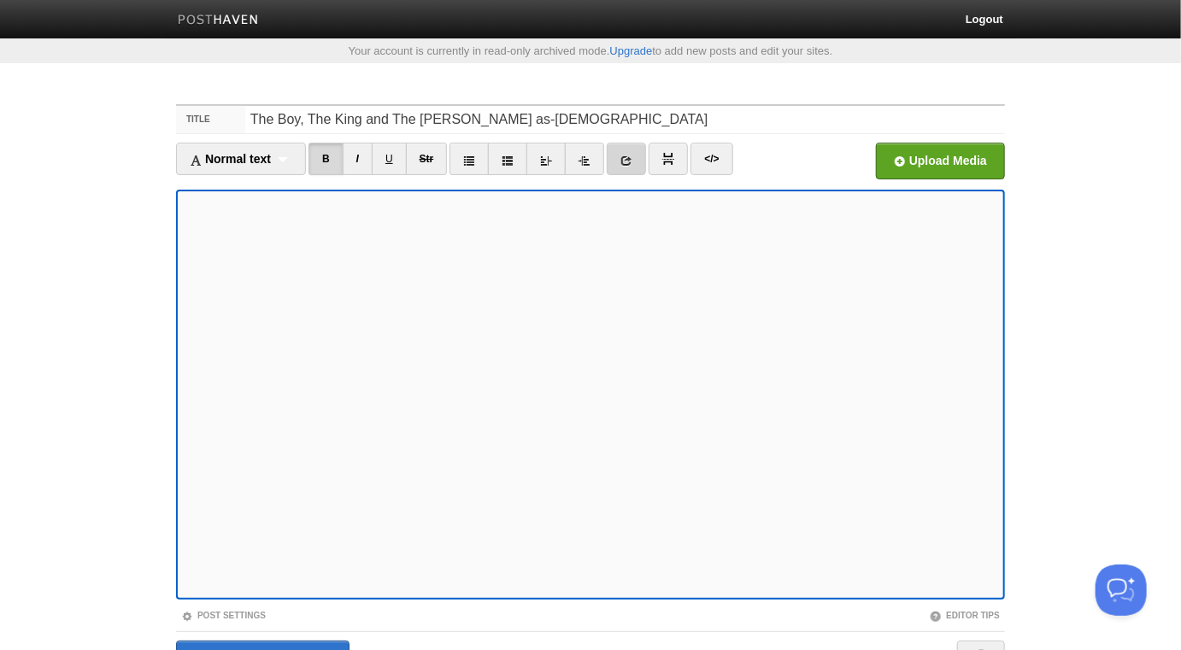
click at [632, 156] on icon at bounding box center [626, 161] width 12 height 12
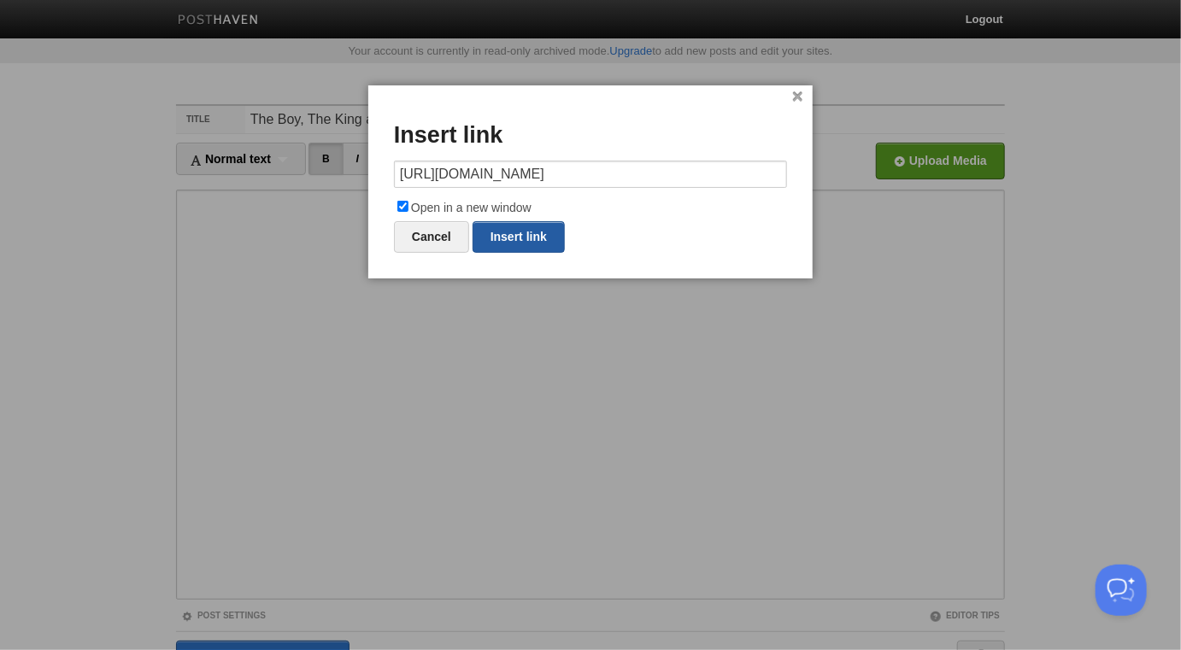
click at [534, 239] on link "Insert link" at bounding box center [519, 237] width 92 height 32
type input "https://"
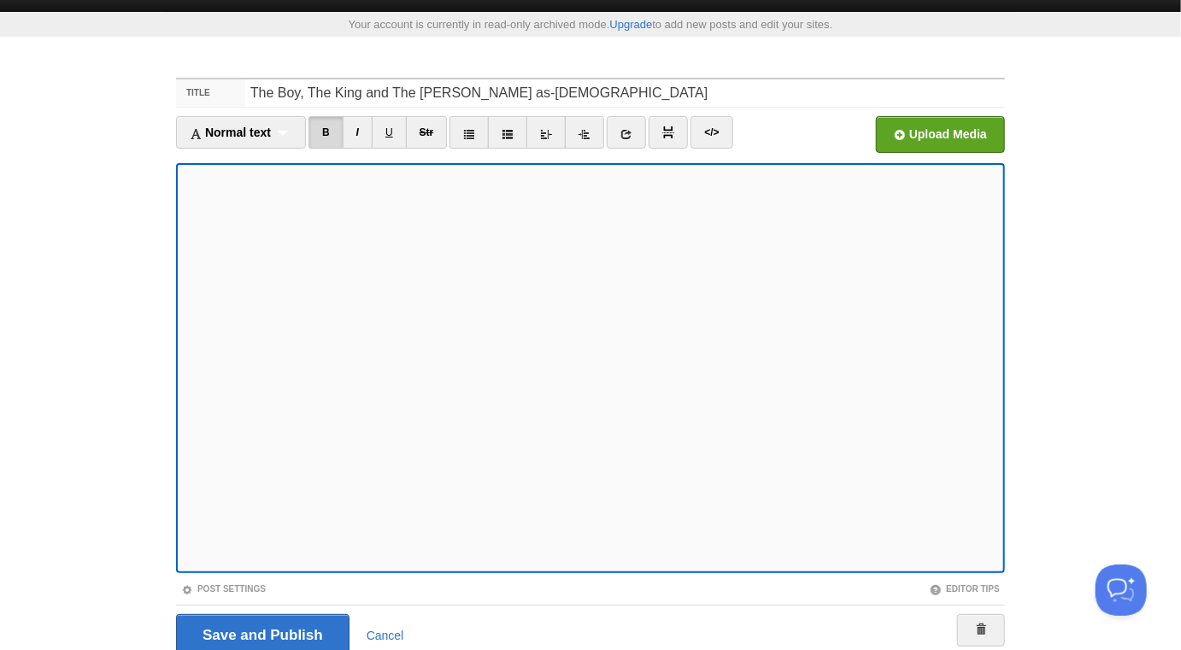
scroll to position [96, 0]
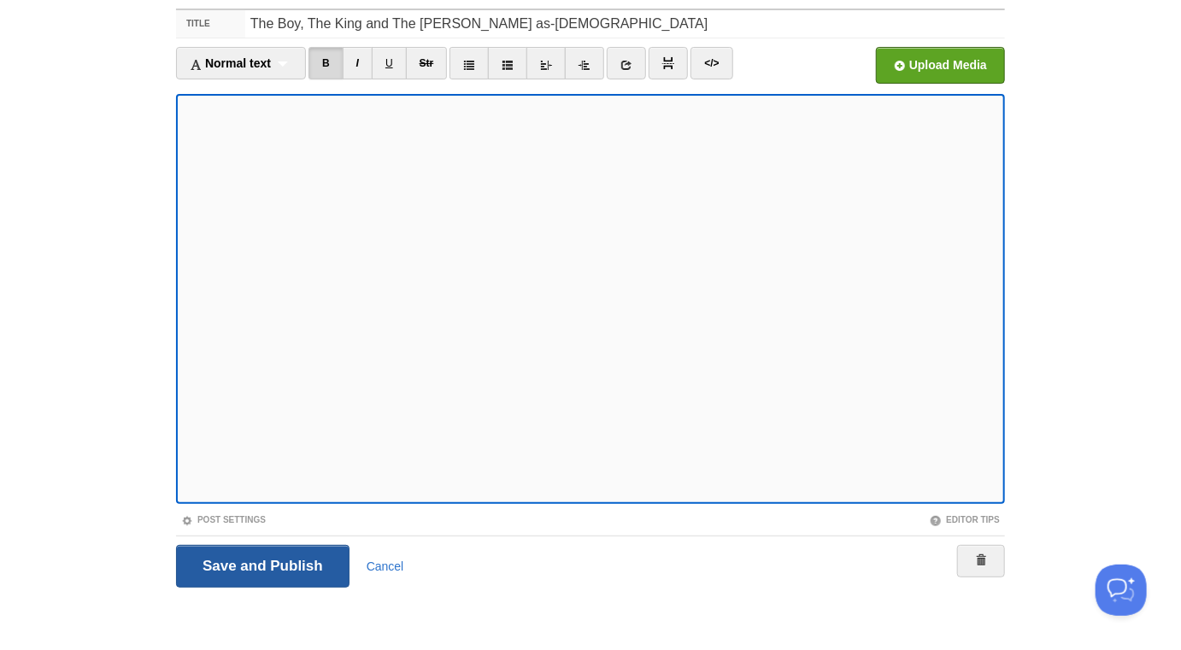
click at [306, 567] on input "Save and Publish" at bounding box center [262, 566] width 173 height 43
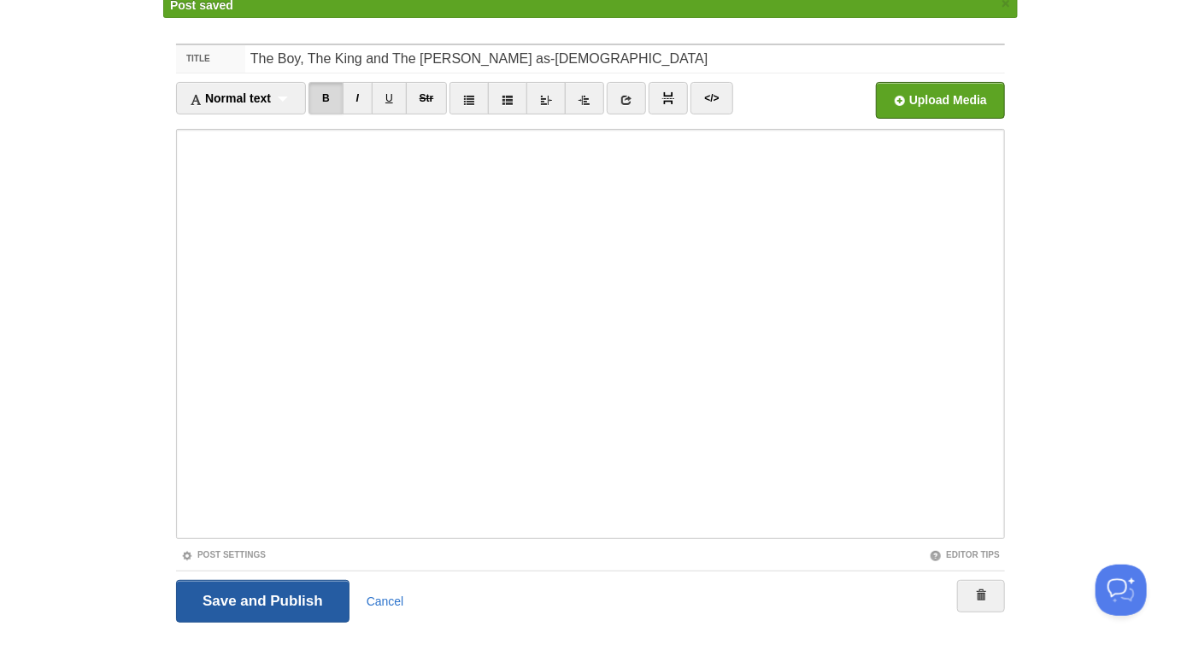
scroll to position [89, 0]
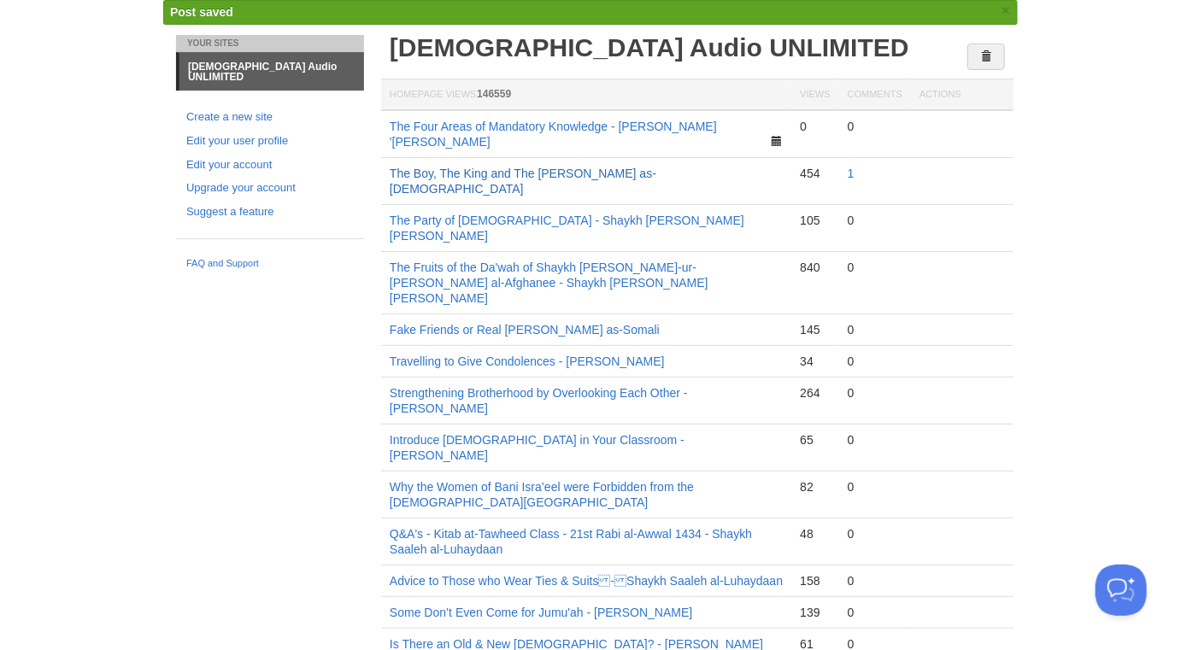
click at [518, 167] on link "The Boy, The King and The [PERSON_NAME] as-[DEMOGRAPHIC_DATA]" at bounding box center [523, 181] width 267 height 29
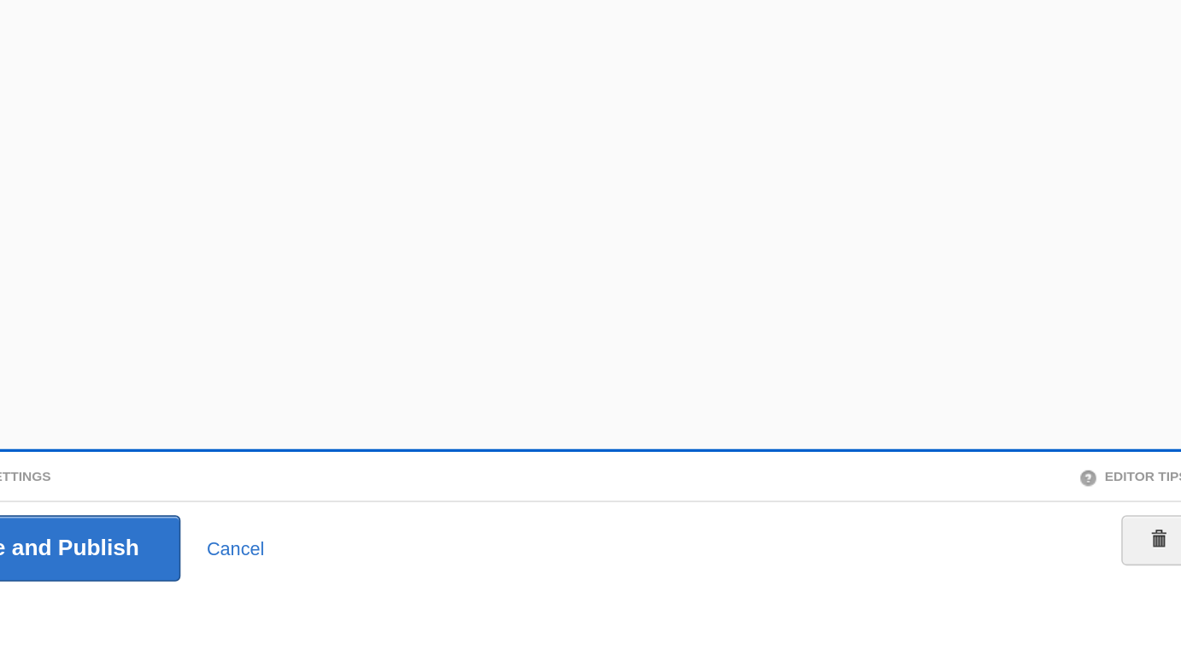
scroll to position [96, 0]
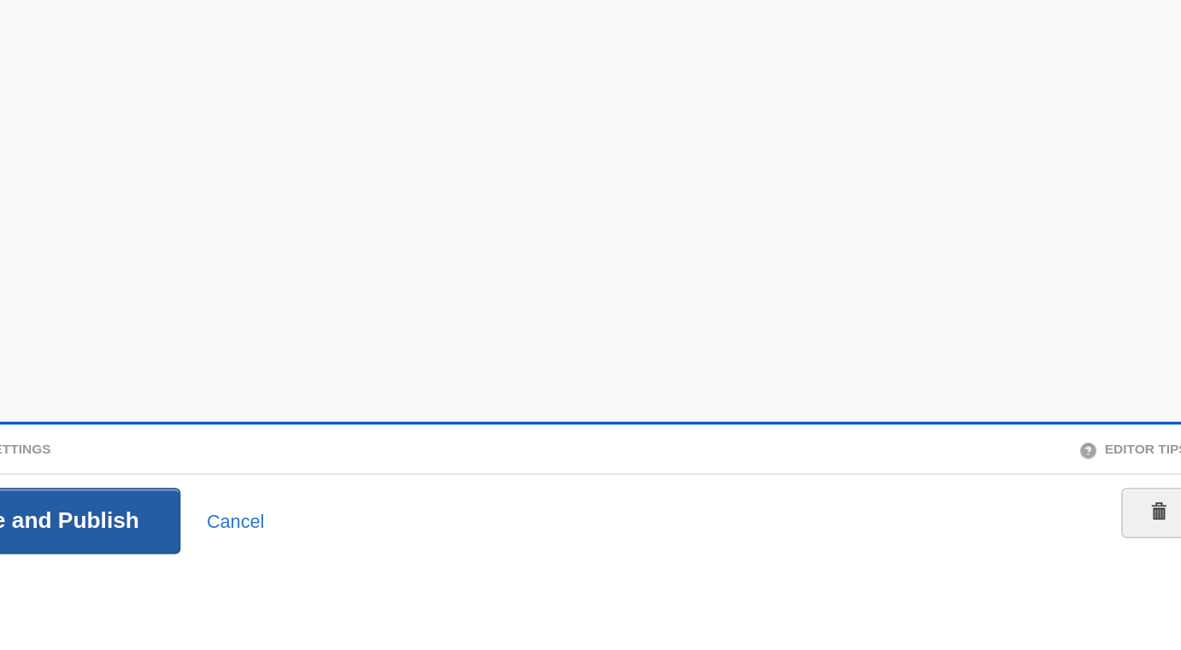
click at [314, 555] on input "Save and Publish" at bounding box center [262, 566] width 173 height 43
